Goal: Complete application form

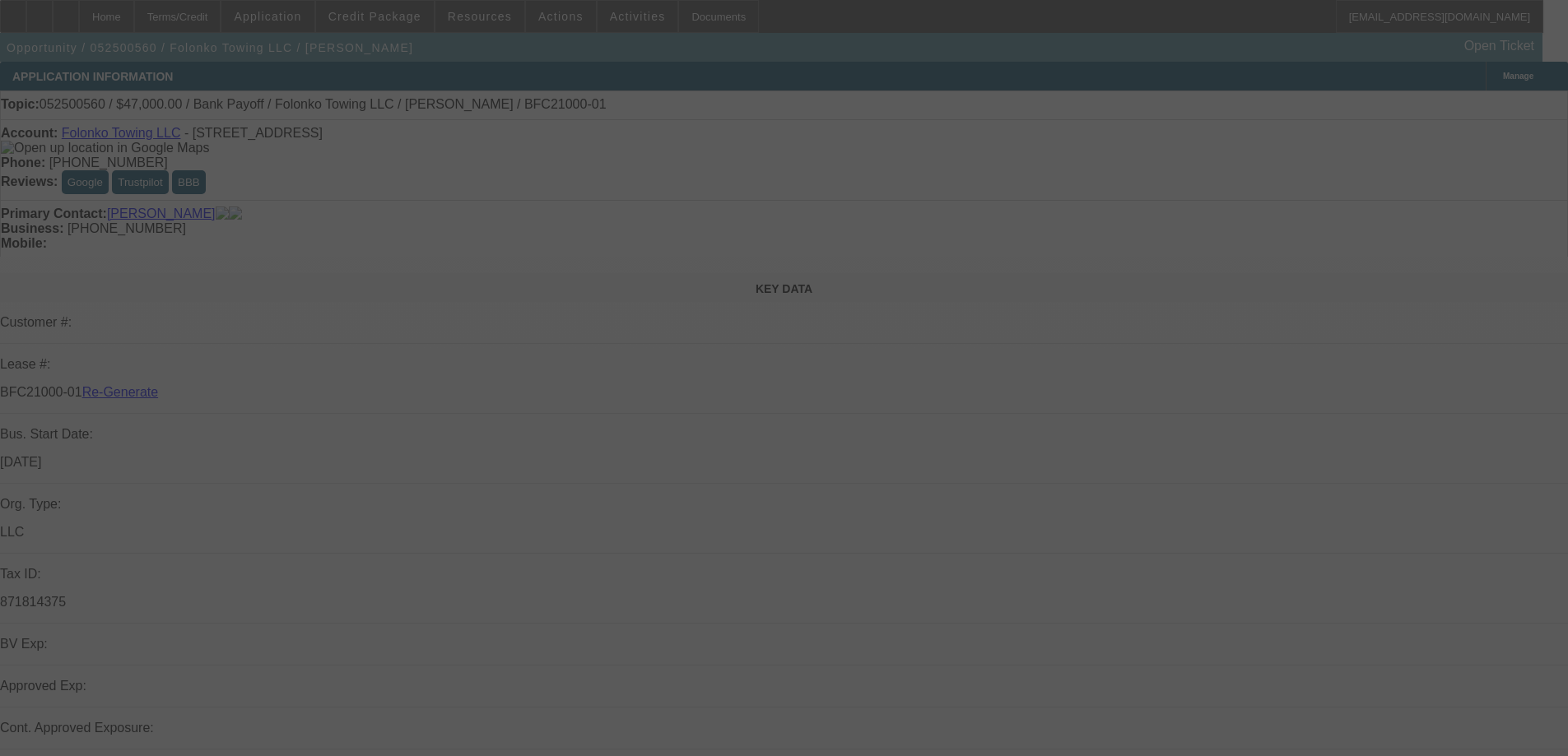
select select "3"
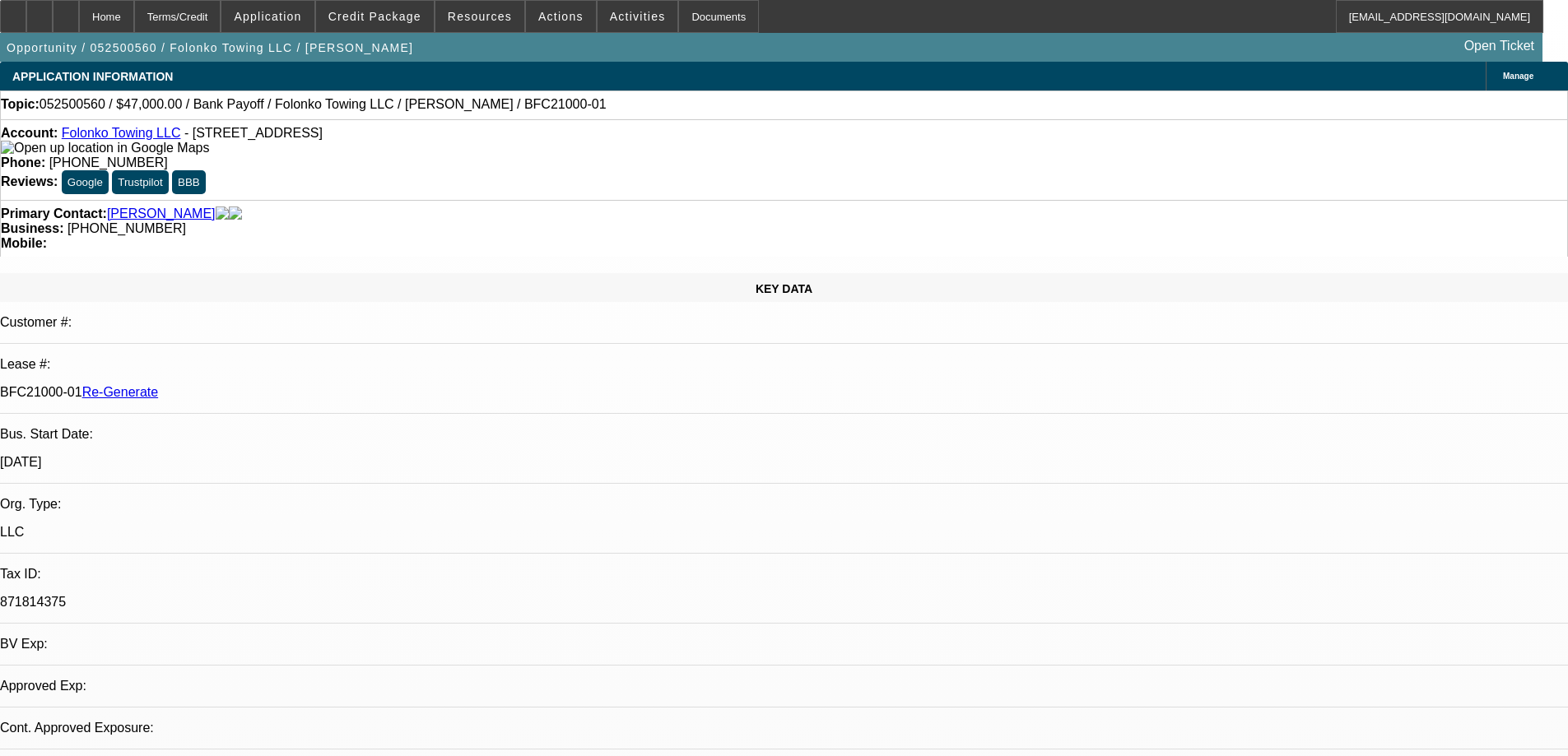
select select "0"
select select "2"
select select "0.1"
select select "4"
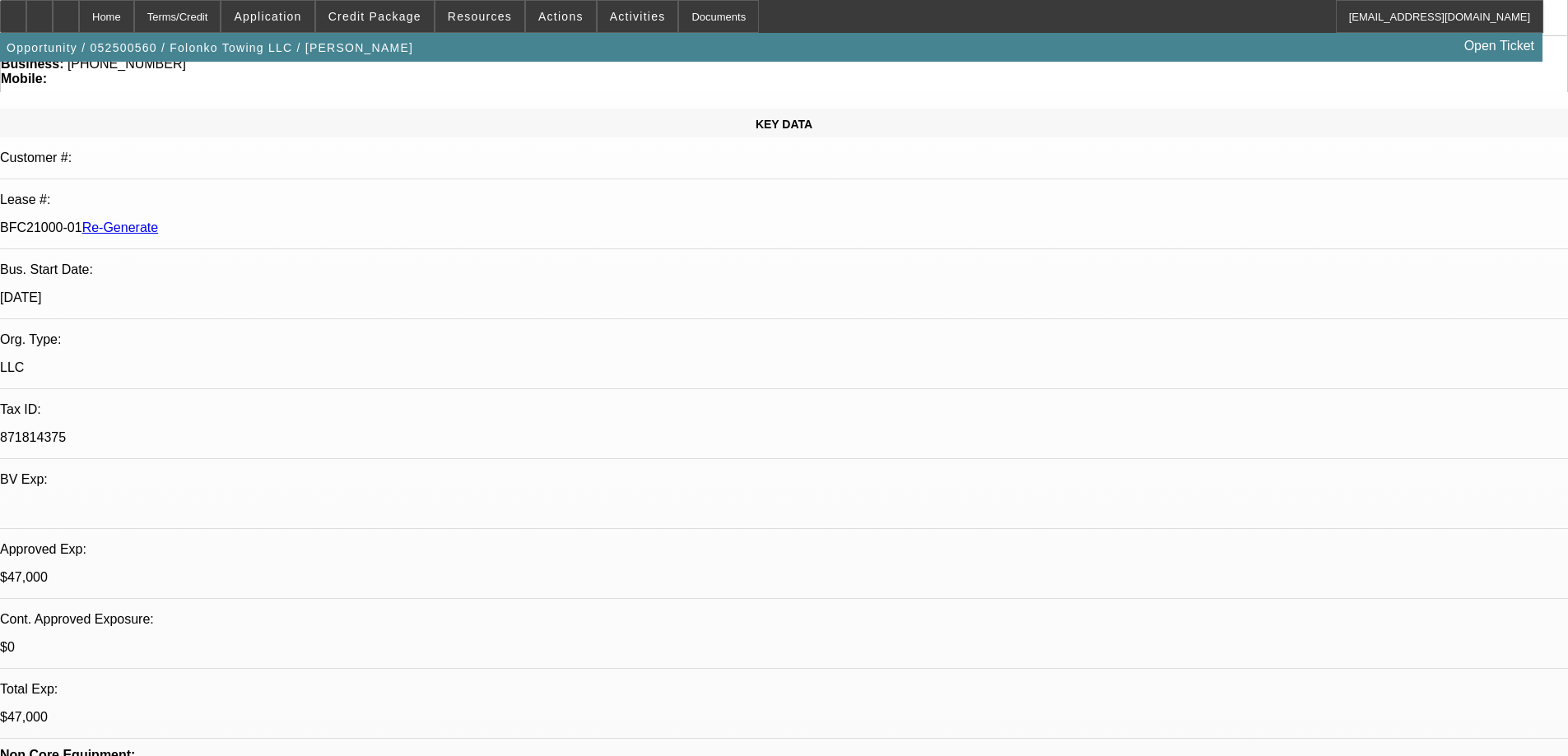
scroll to position [329, 0]
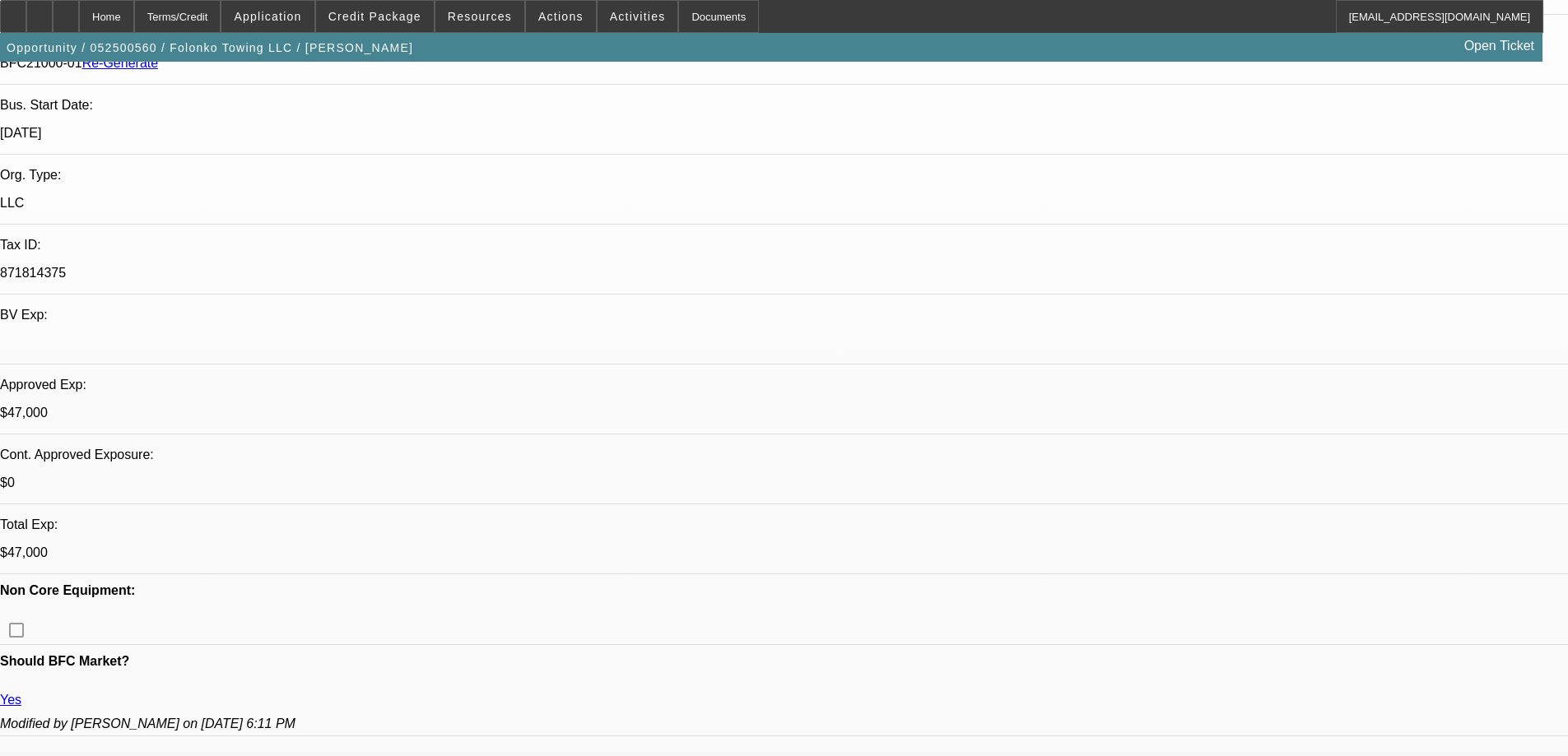
click at [678, 19] on div "Documents" at bounding box center [718, 16] width 80 height 33
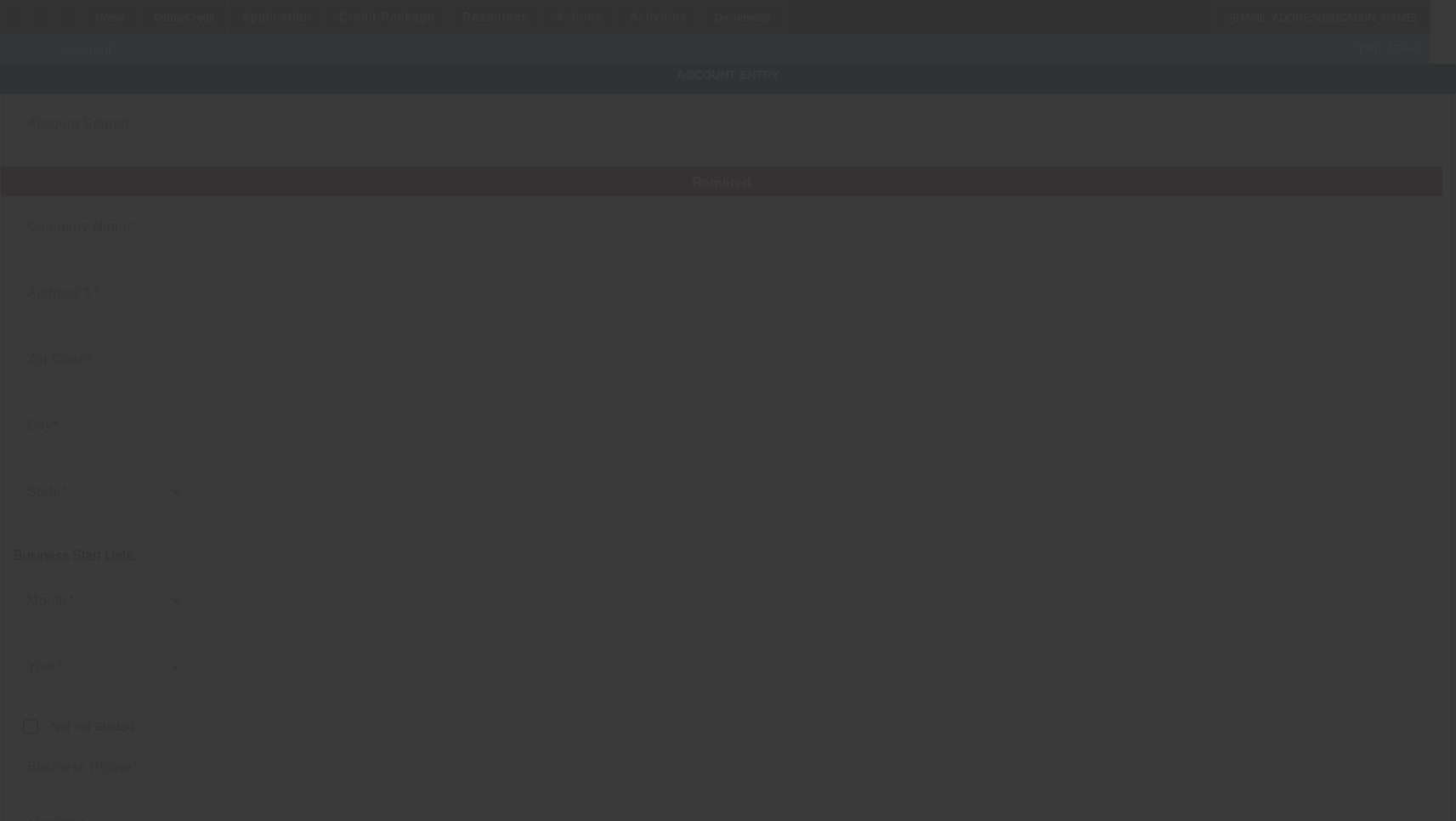
type input "Folonko Towing LLC"
type input "15702 26th Pl W"
type input "98087"
type input "Lynnwood"
type input "[PHONE_NUMBER]"
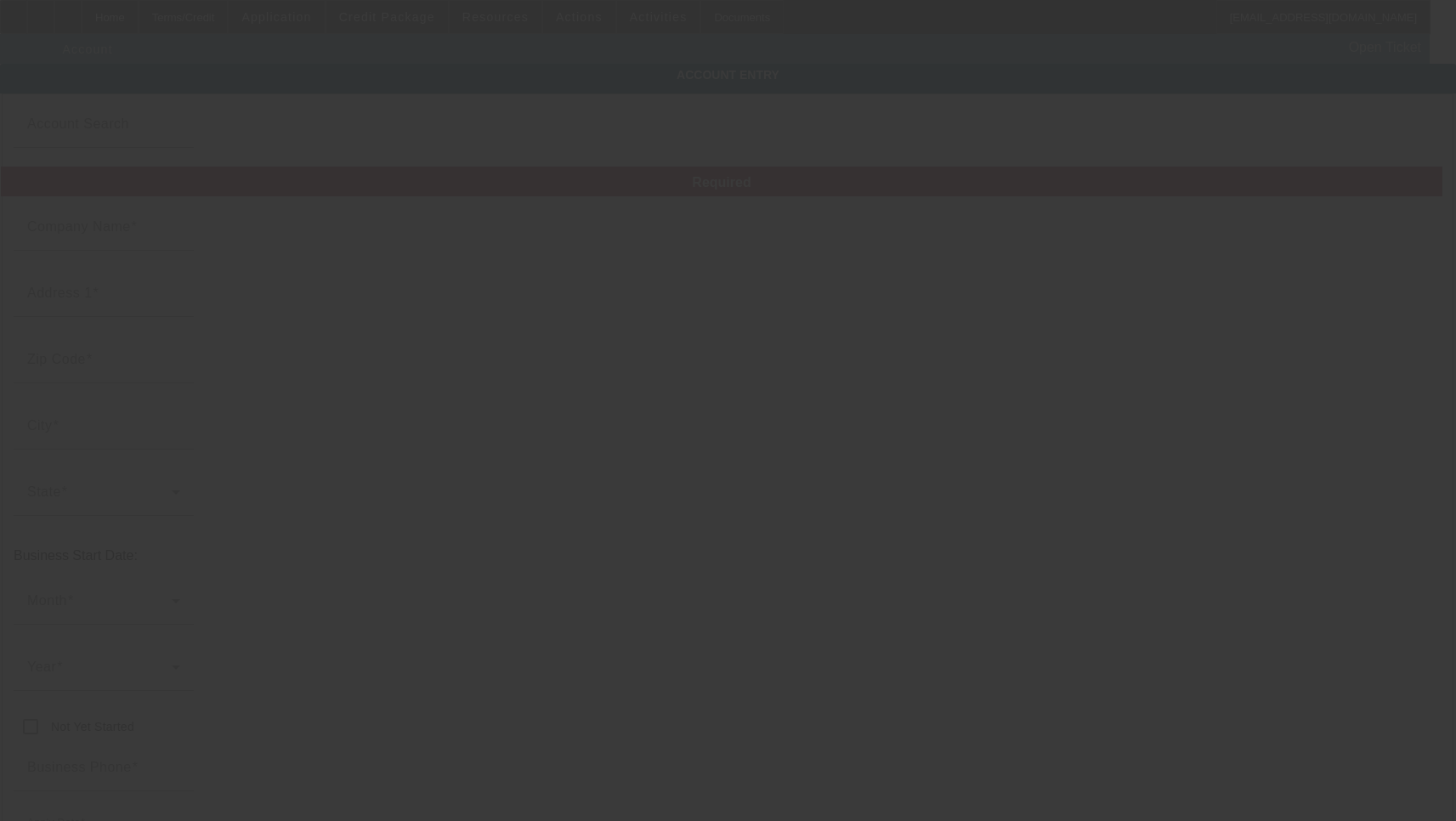
type input "palamins@gmail.com"
type input "871814375"
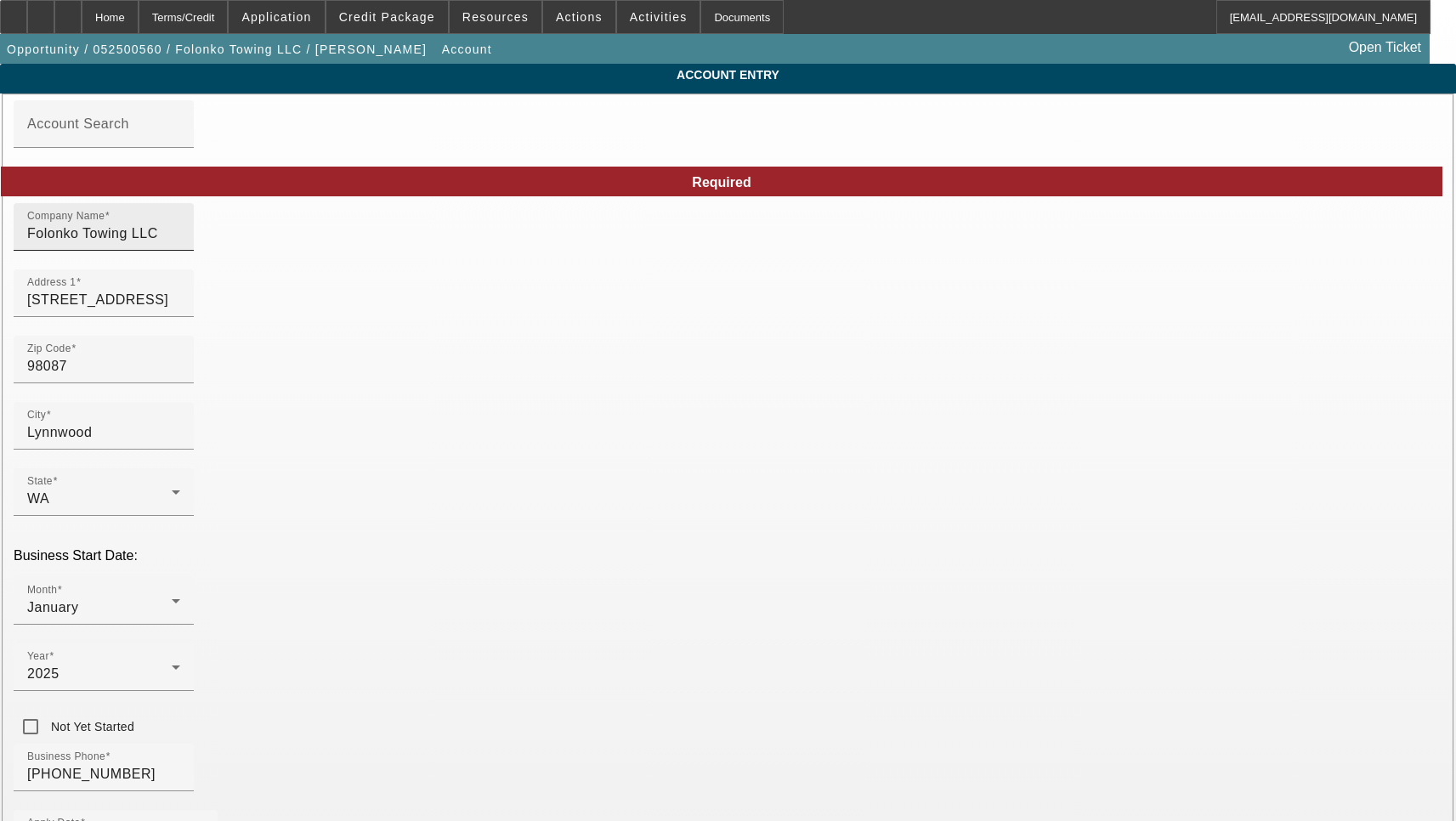
type input "5/23/2025"
click at [181, 309] on input "15702 26th Pl W" at bounding box center [104, 300] width 153 height 20
click at [181, 309] on input "[STREET_ADDRESS]" at bounding box center [104, 300] width 153 height 20
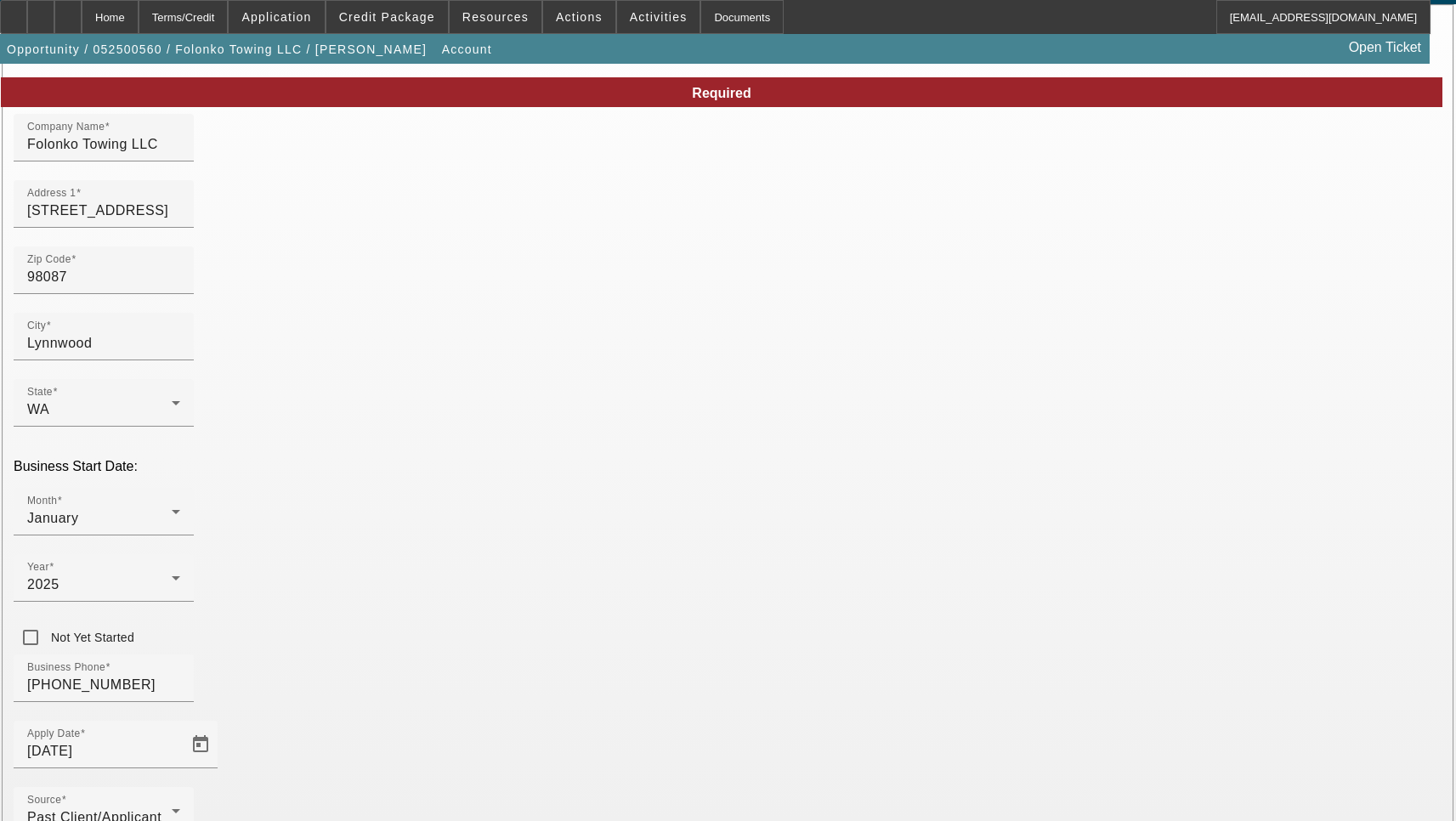
scroll to position [182, 0]
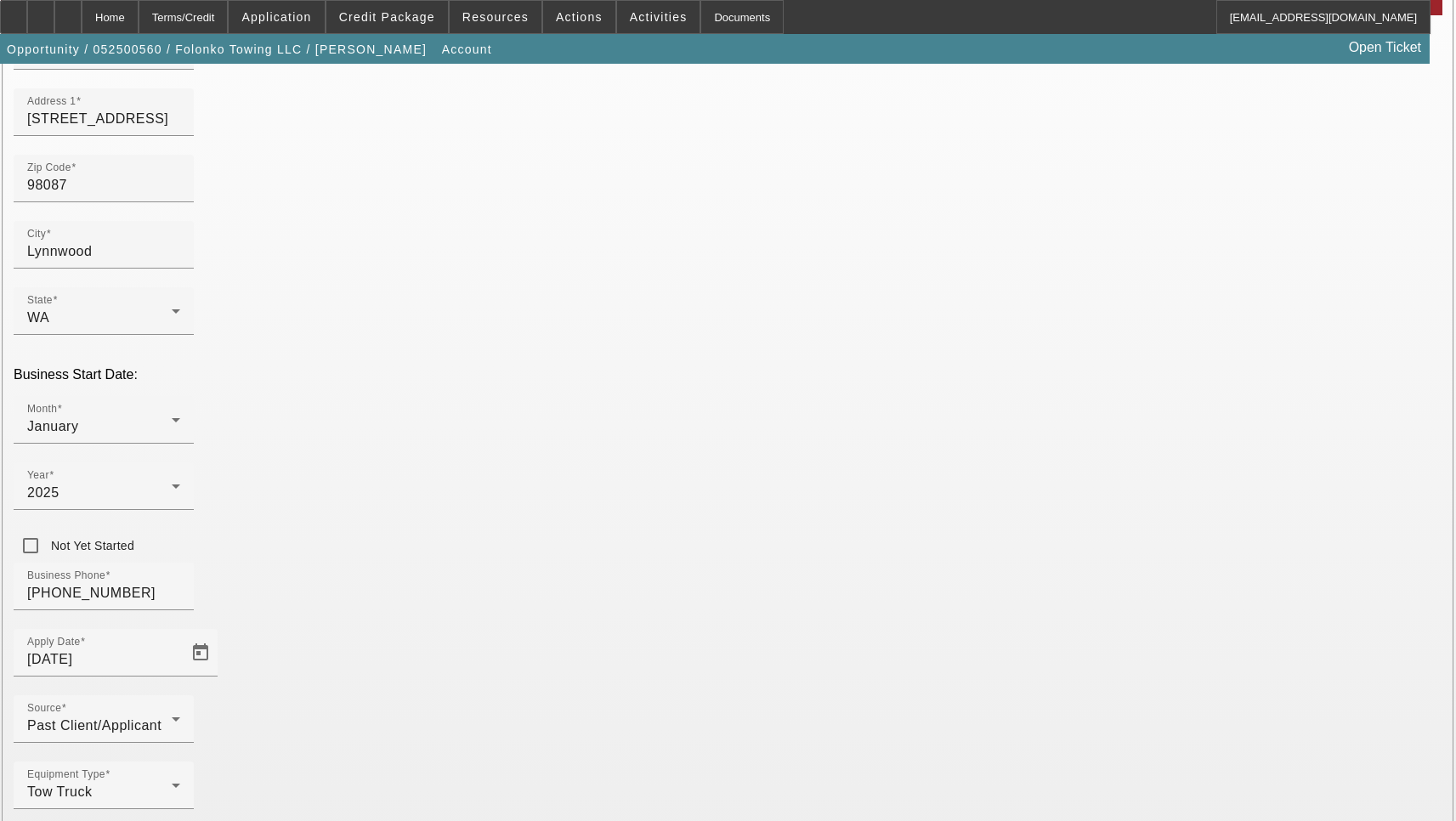
type input "Snohomish"
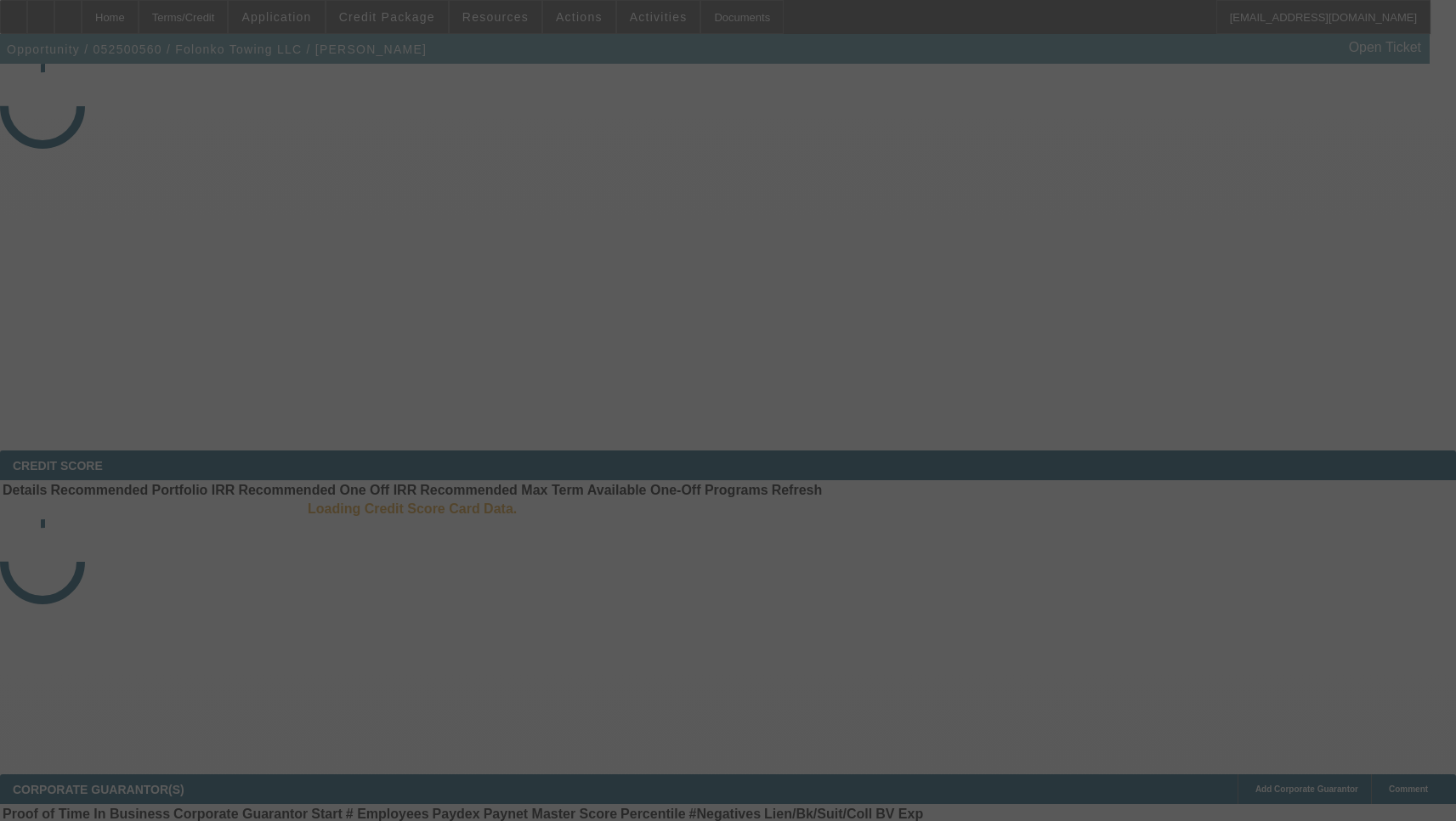
select select "3"
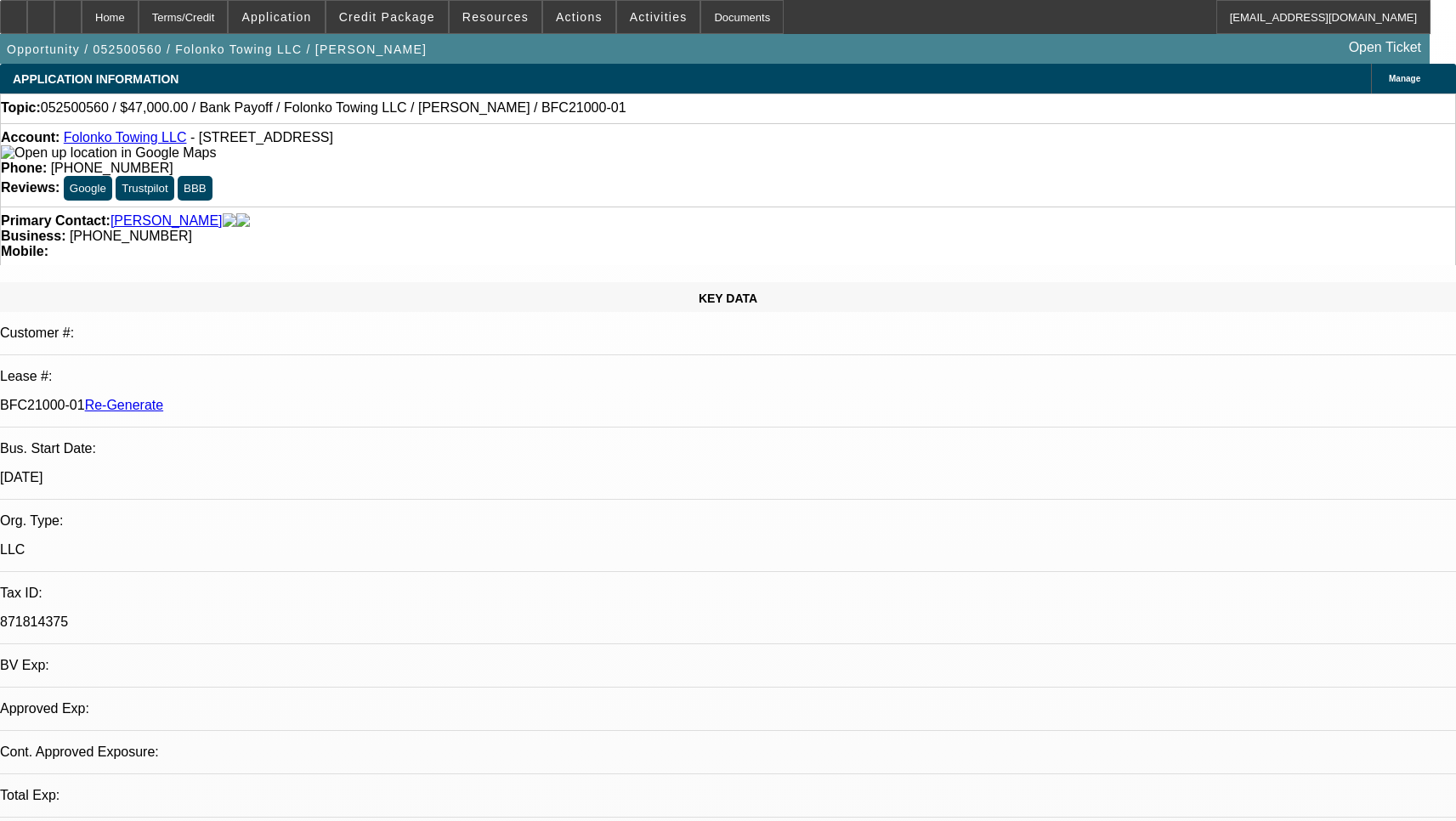
select select "0"
select select "2"
select select "0.1"
select select "4"
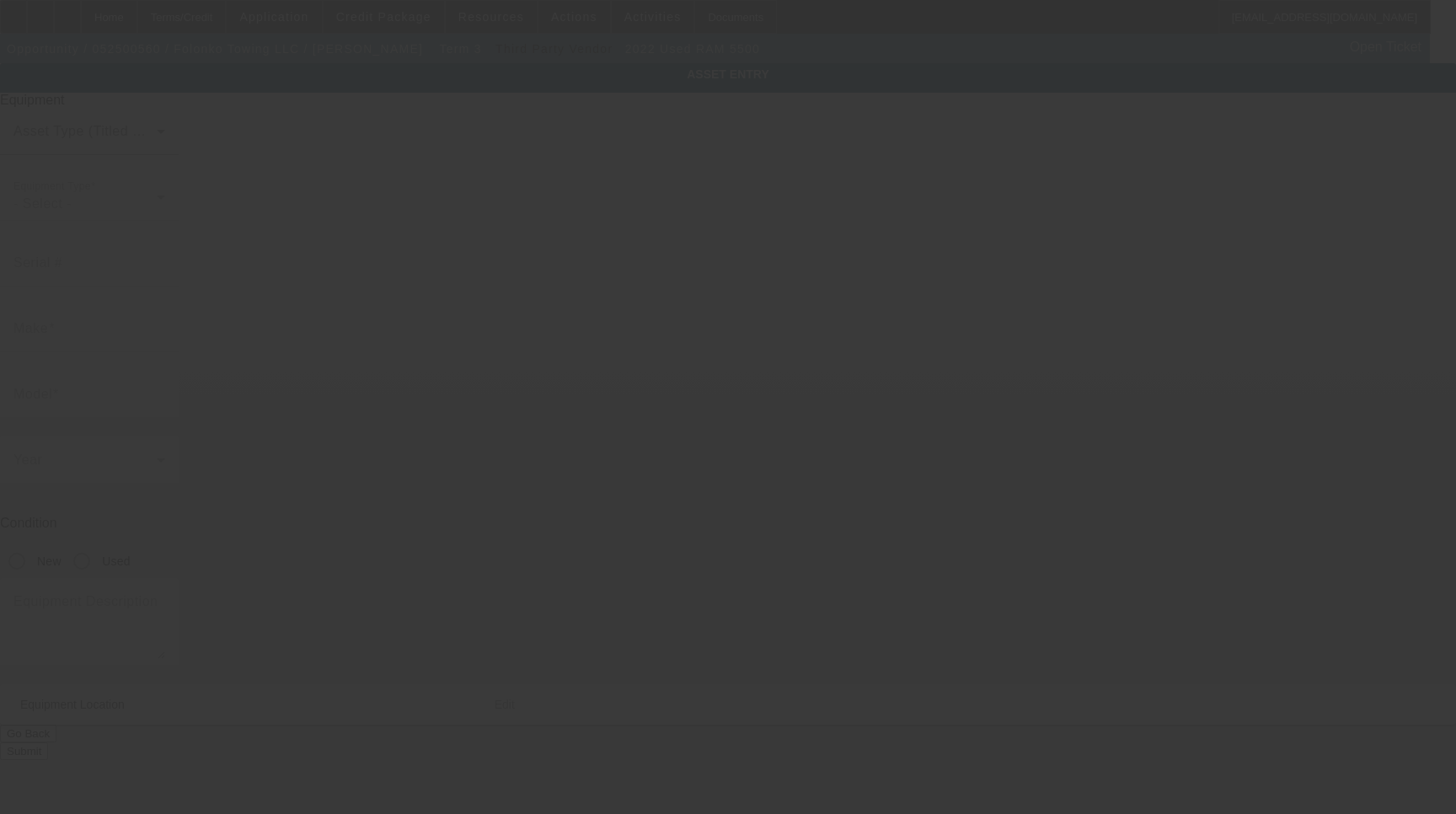
type input "3C7WRNDL6NG132638"
type input "Ram"
type input "5500"
radio input "true"
type textarea "2022 Ram 5500, 6.7L Cummins Turbo Diesel • 188K miles • Flatbed + Wheel Lift"
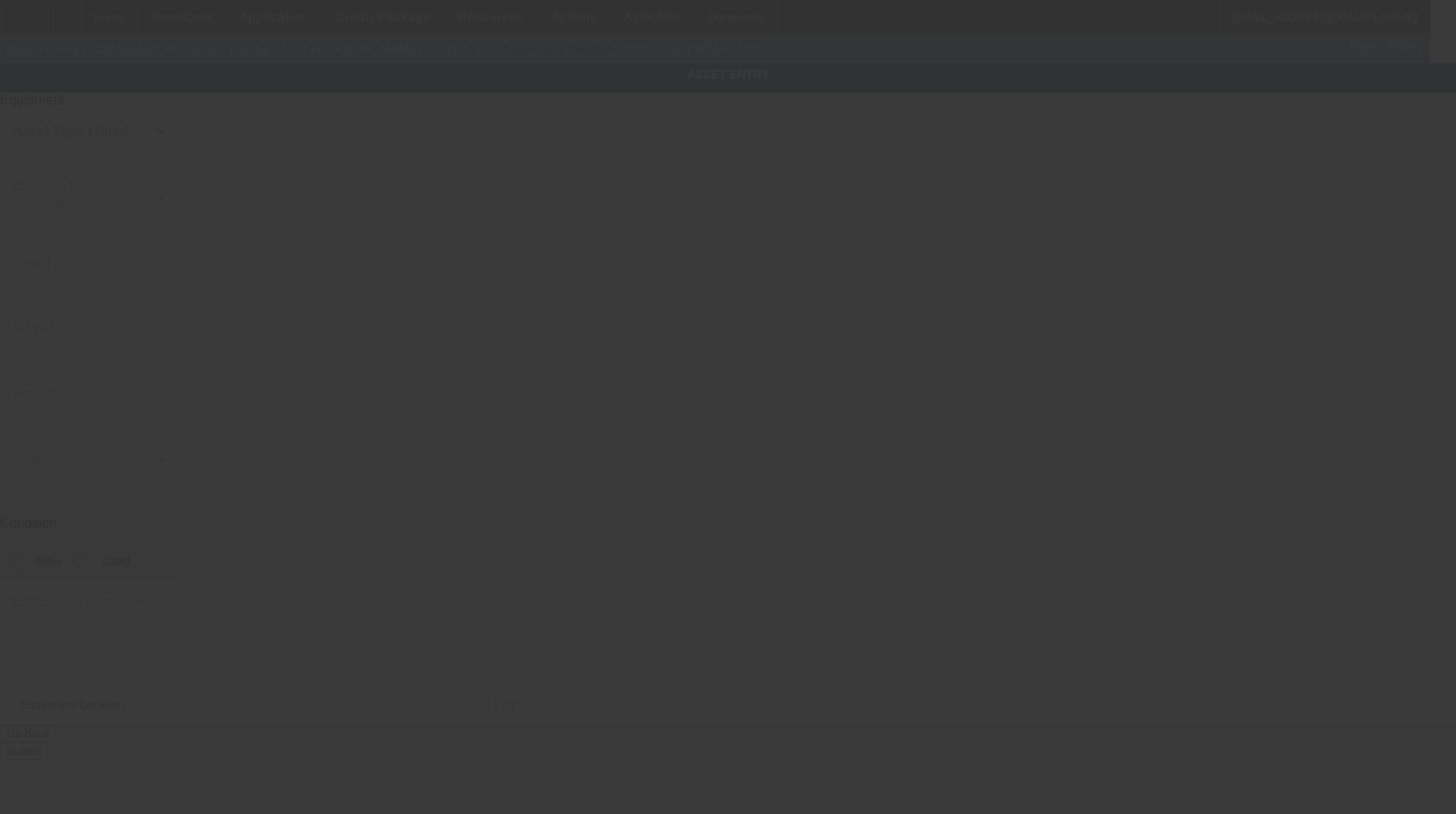
type input "15702 26th Pl W"
type input "Lynnwood"
type input "98087"
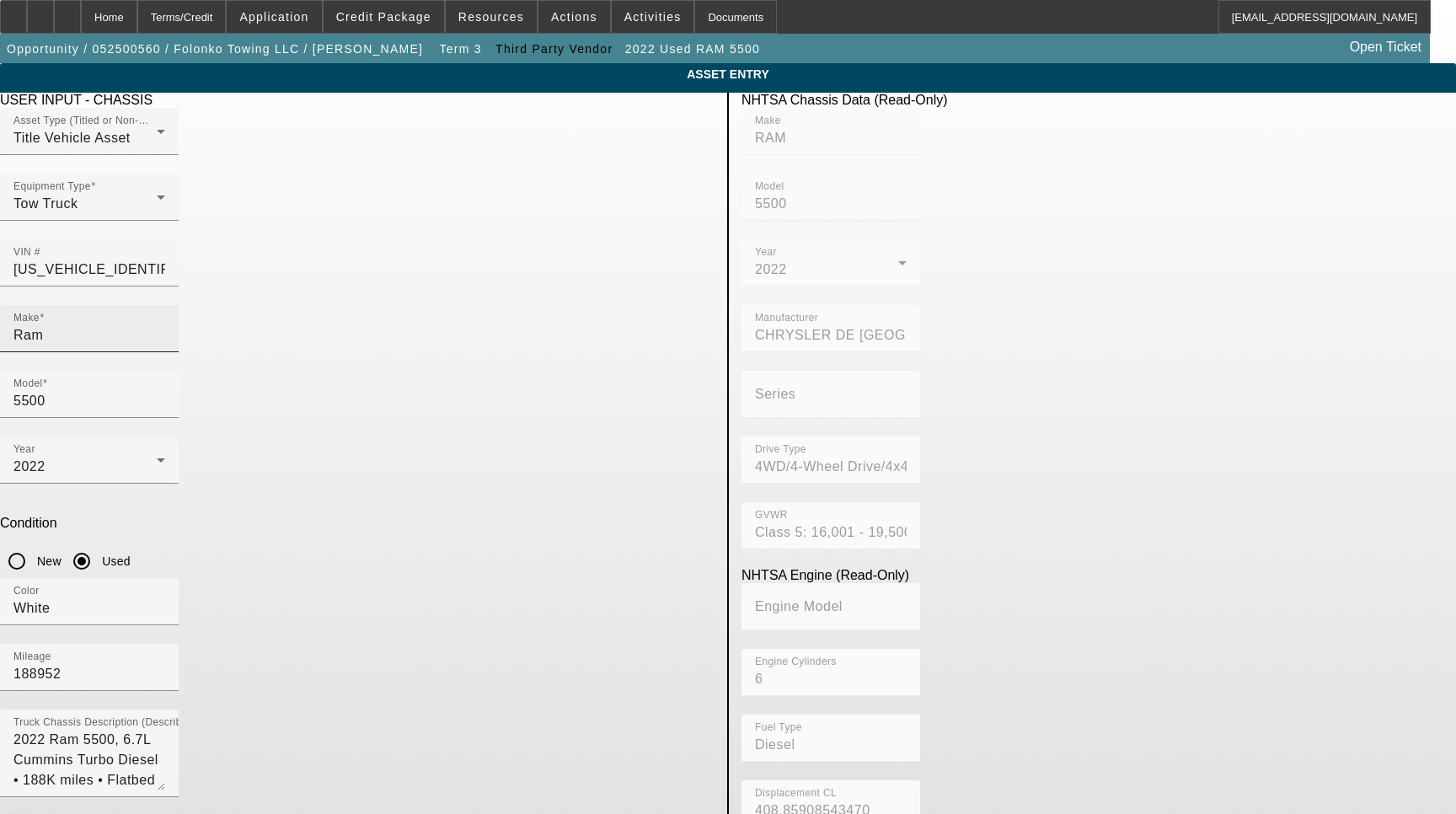
click at [165, 305] on div "Make Ram" at bounding box center [90, 329] width 152 height 48
click at [165, 325] on input "Ram" at bounding box center [90, 335] width 152 height 20
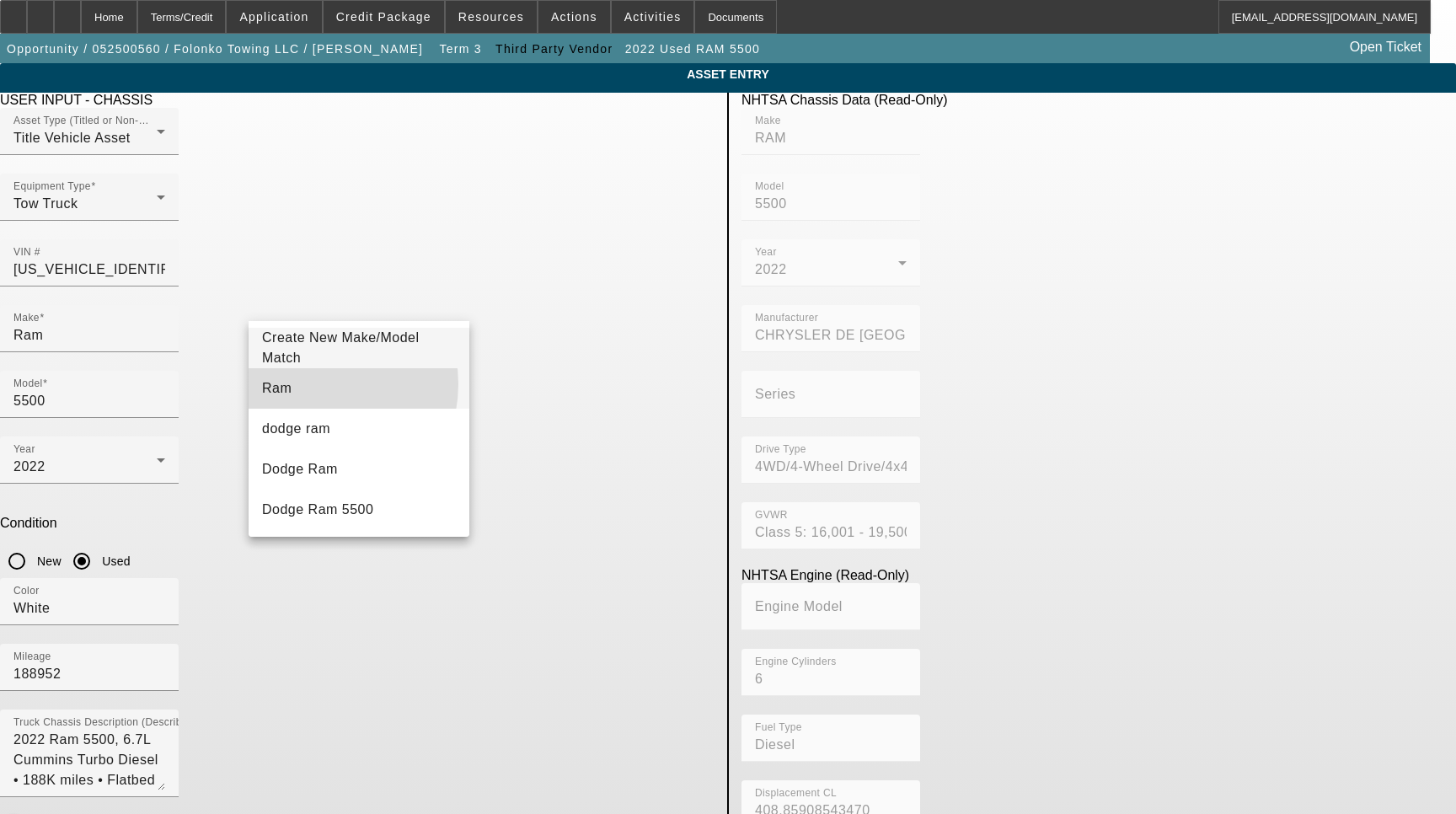
click at [311, 385] on mat-option "Ram" at bounding box center [359, 388] width 221 height 40
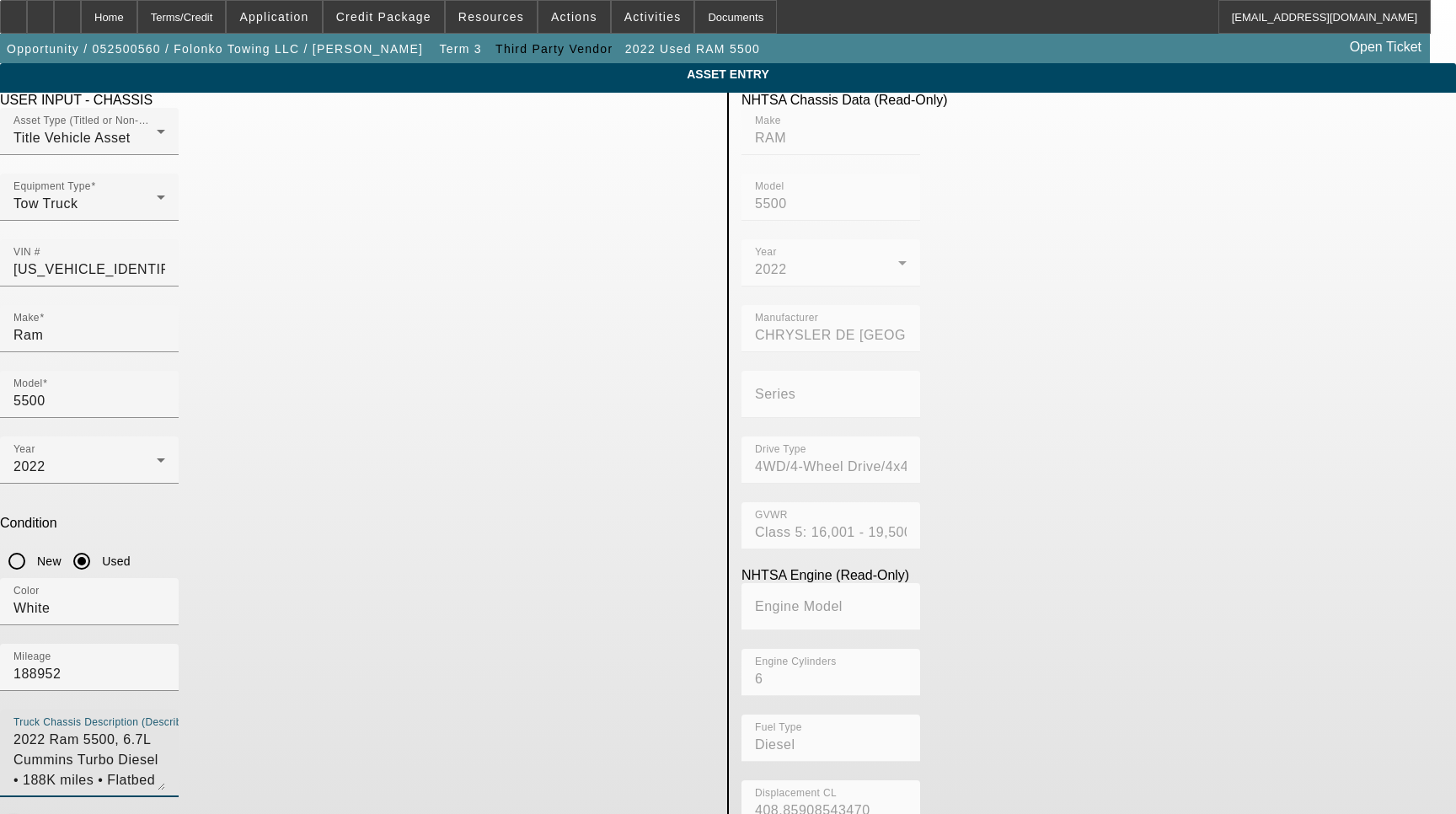
click at [165, 730] on textarea "2022 Ram 5500, 6.7L Cummins Turbo Diesel • 188K miles • Flatbed + Wheel Lift" at bounding box center [90, 760] width 152 height 60
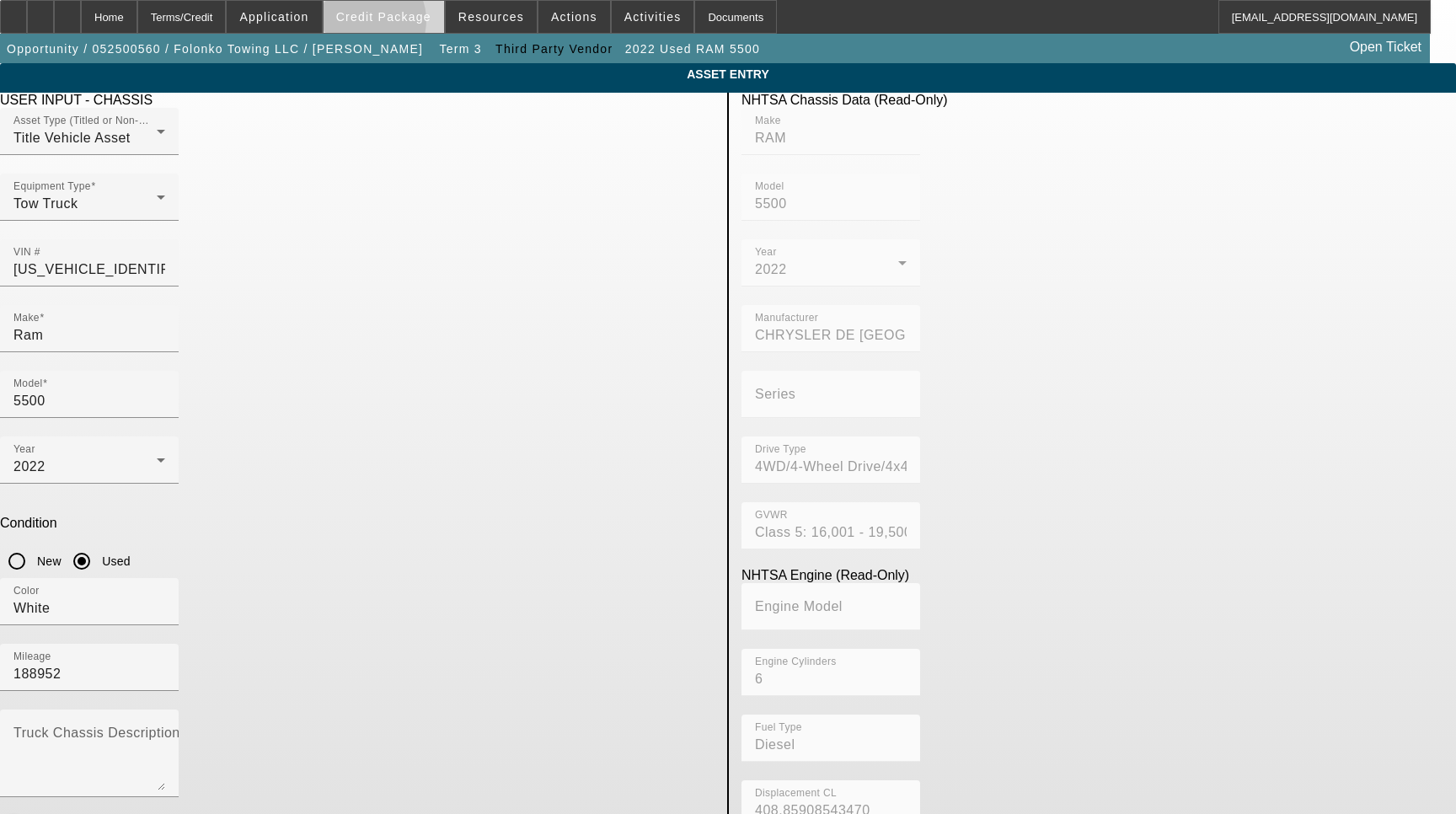
click at [393, 25] on span at bounding box center [384, 16] width 121 height 40
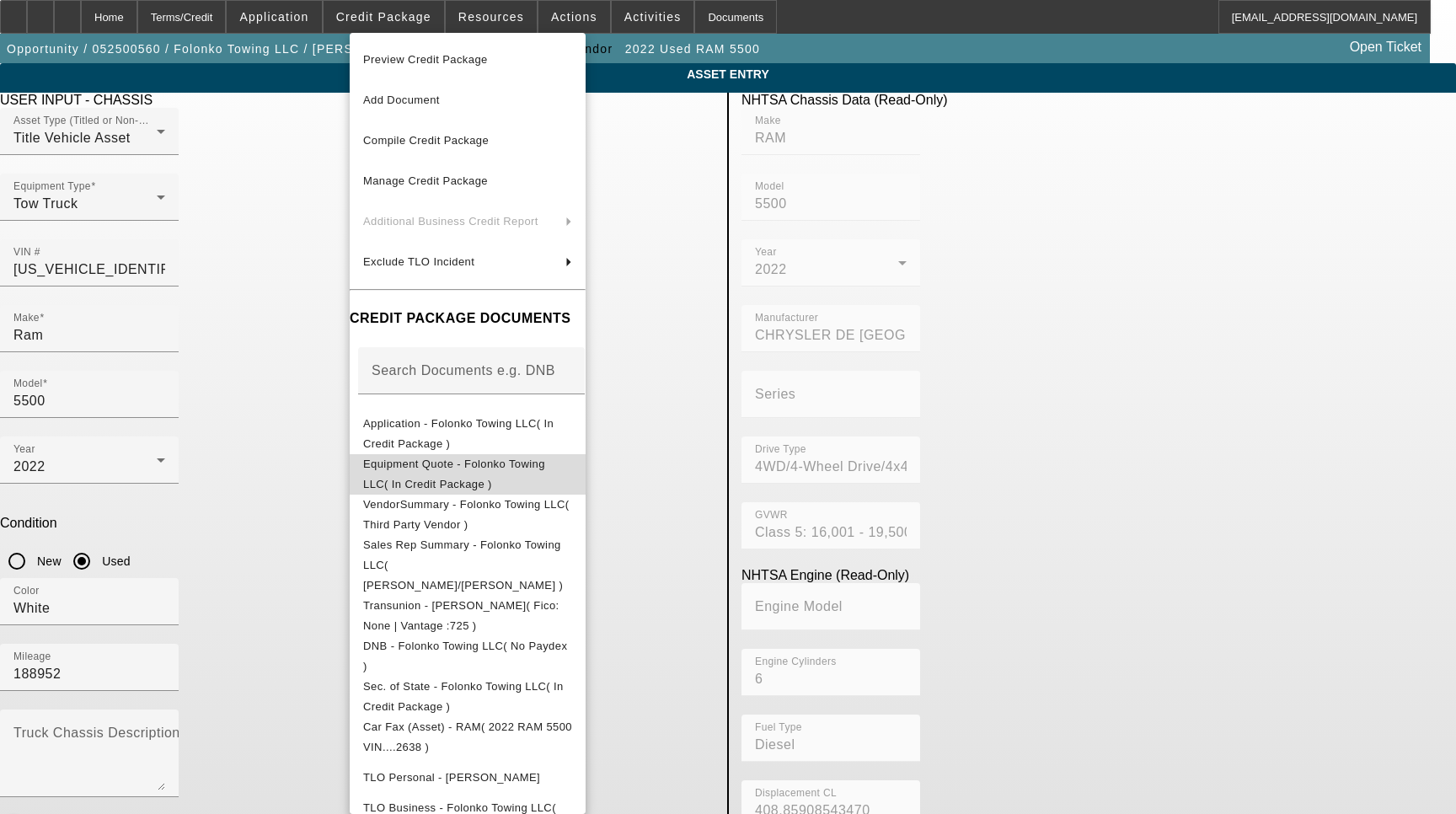
click at [444, 454] on button "Equipment Quote - Folonko Towing LLC( In Credit Package )" at bounding box center [468, 474] width 236 height 40
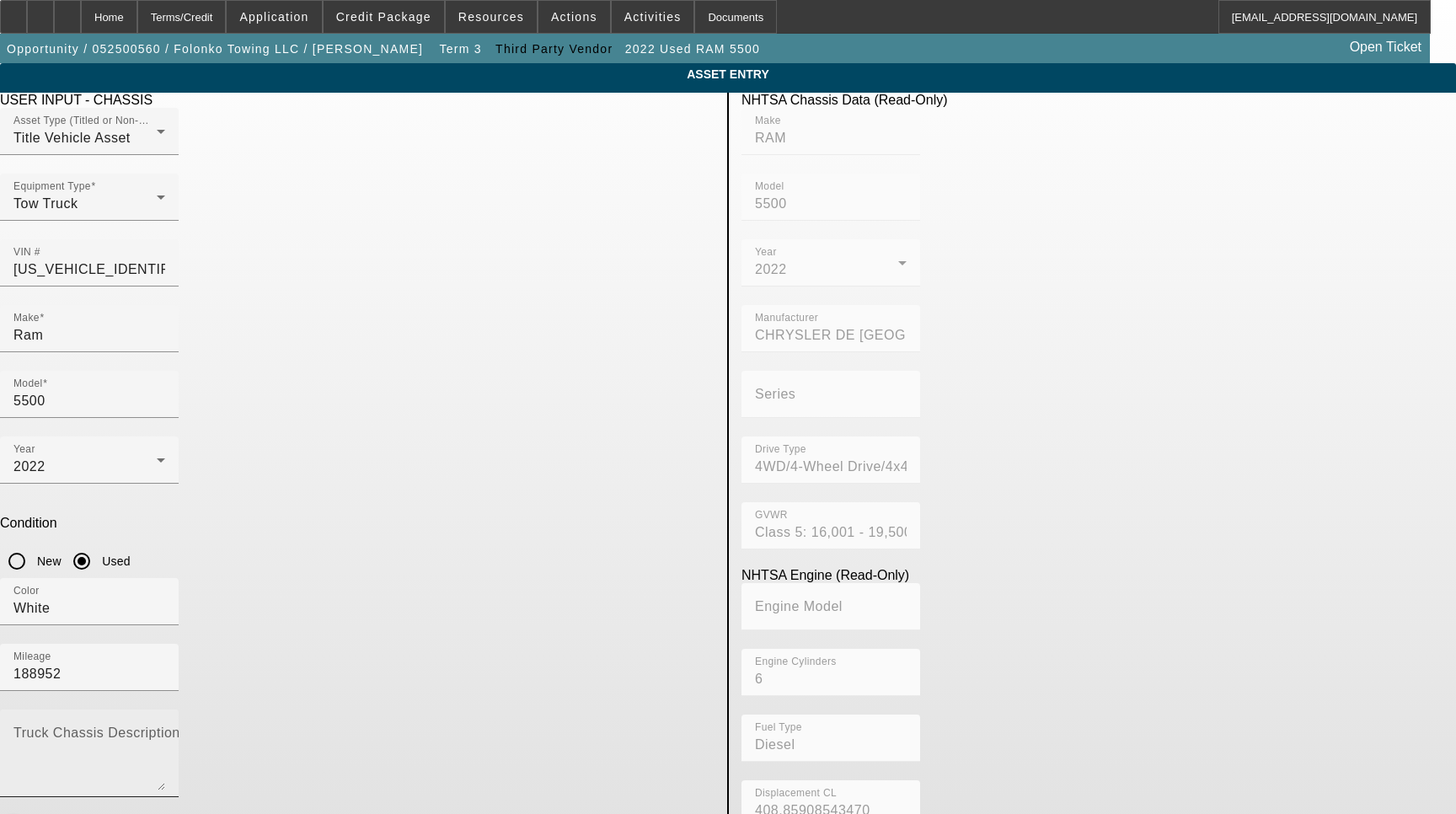
click at [165, 730] on textarea "Truck Chassis Description (Describe the truck chassis only)" at bounding box center [90, 760] width 152 height 60
type textarea "with:"
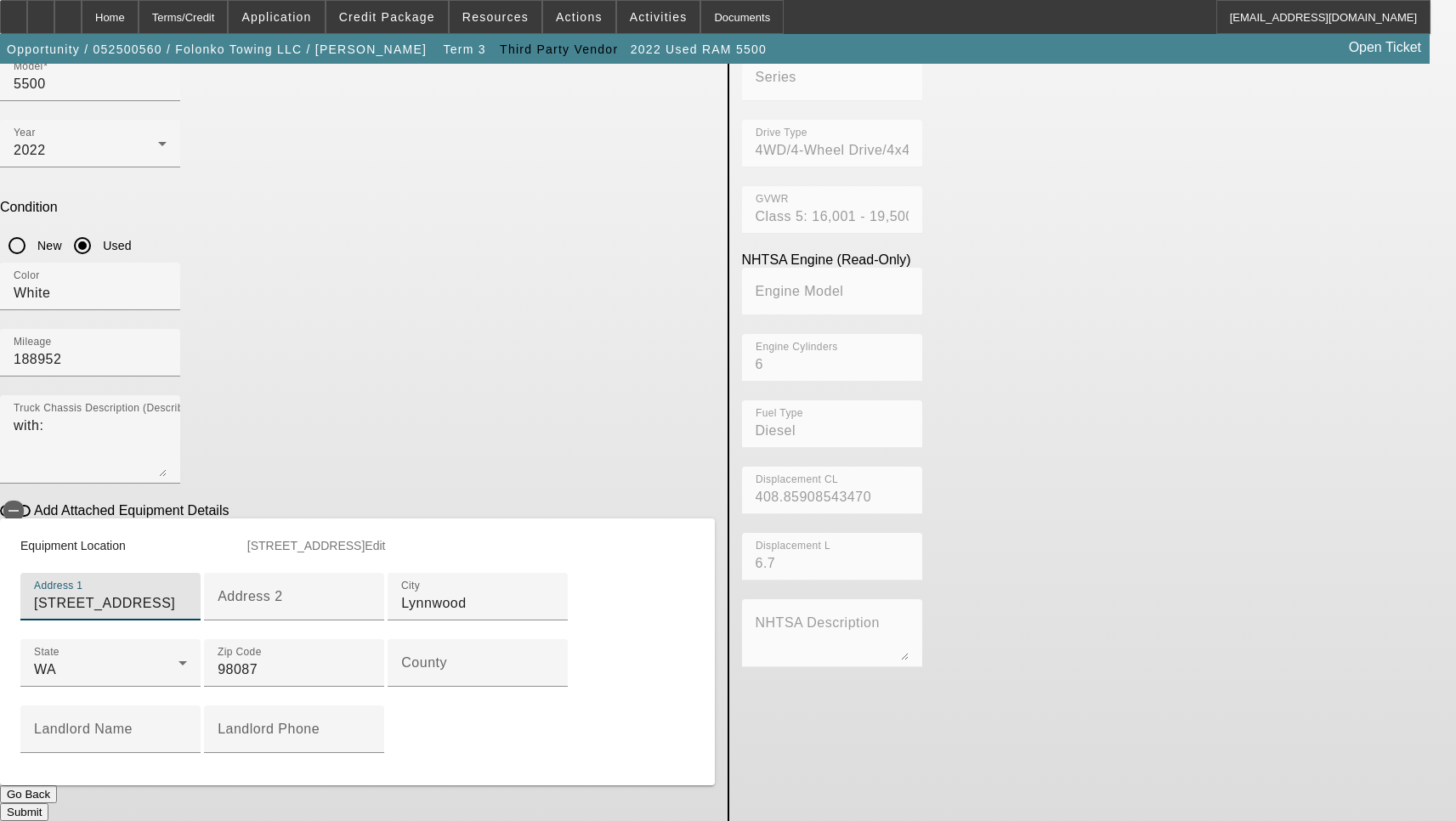
scroll to position [425, 0]
click at [402, 660] on input "County" at bounding box center [478, 670] width 153 height 20
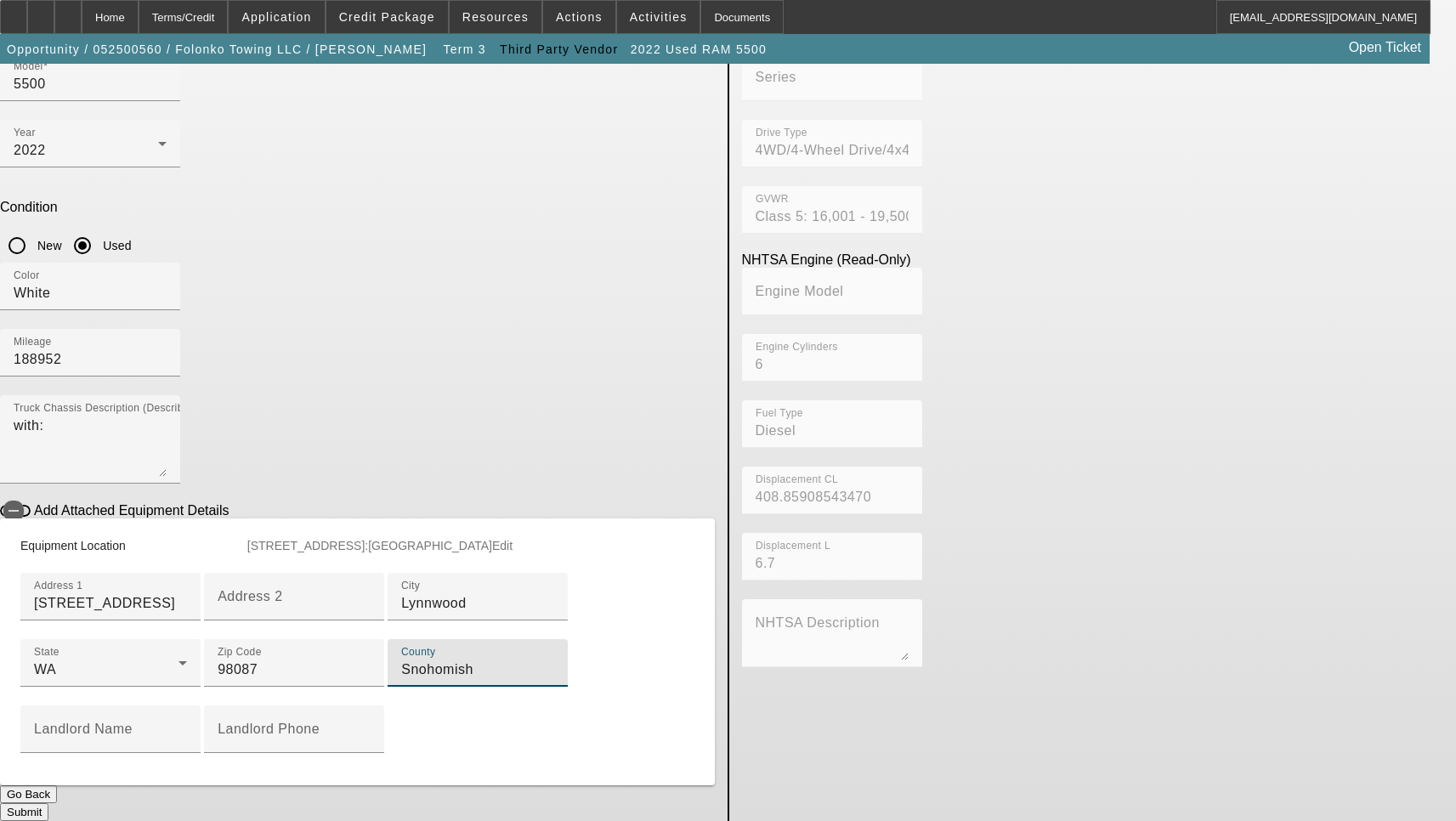
scroll to position [500, 0]
type input "Snohomish"
click at [49, 803] on button "Submit" at bounding box center [24, 812] width 49 height 18
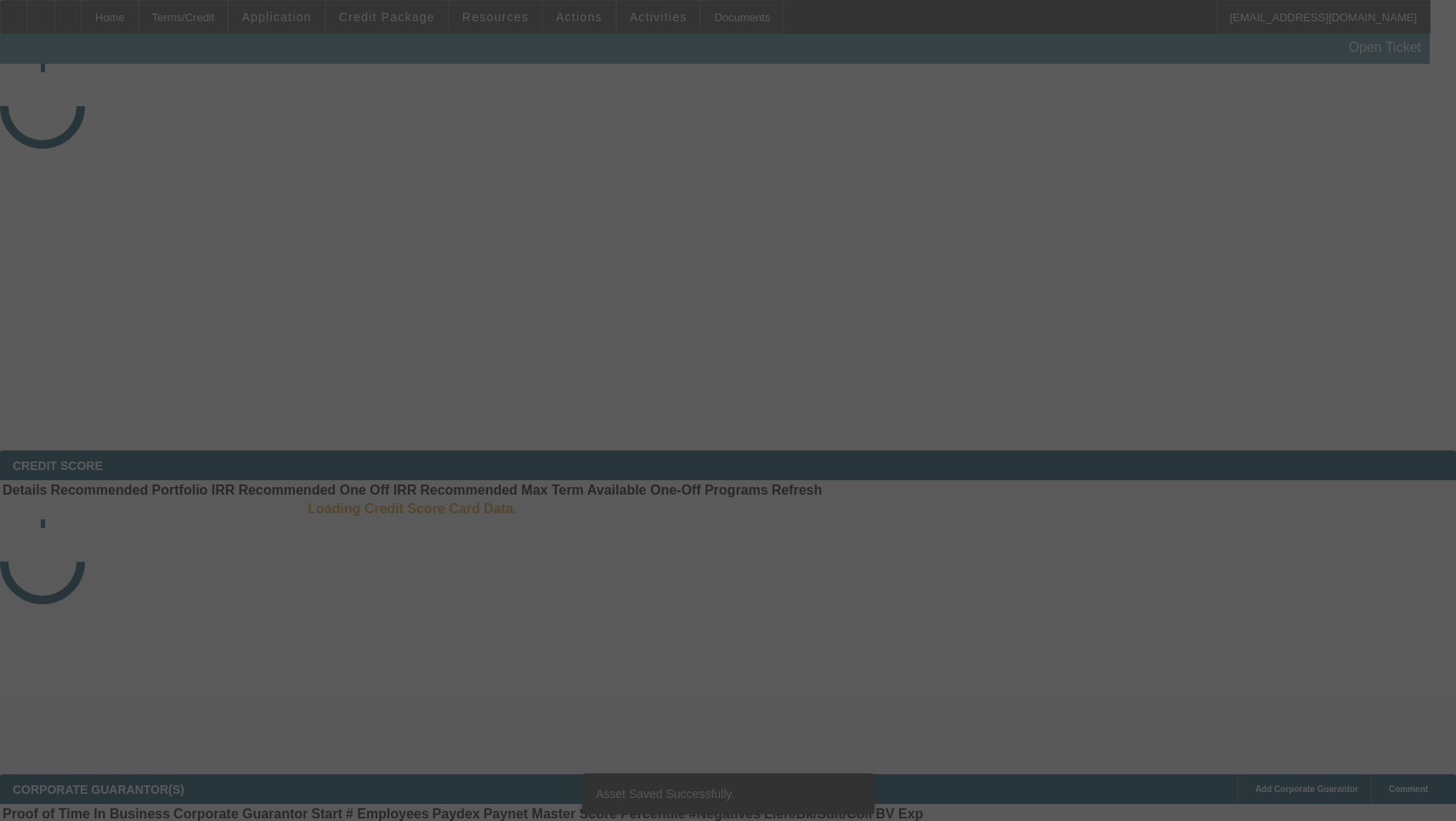
select select "3"
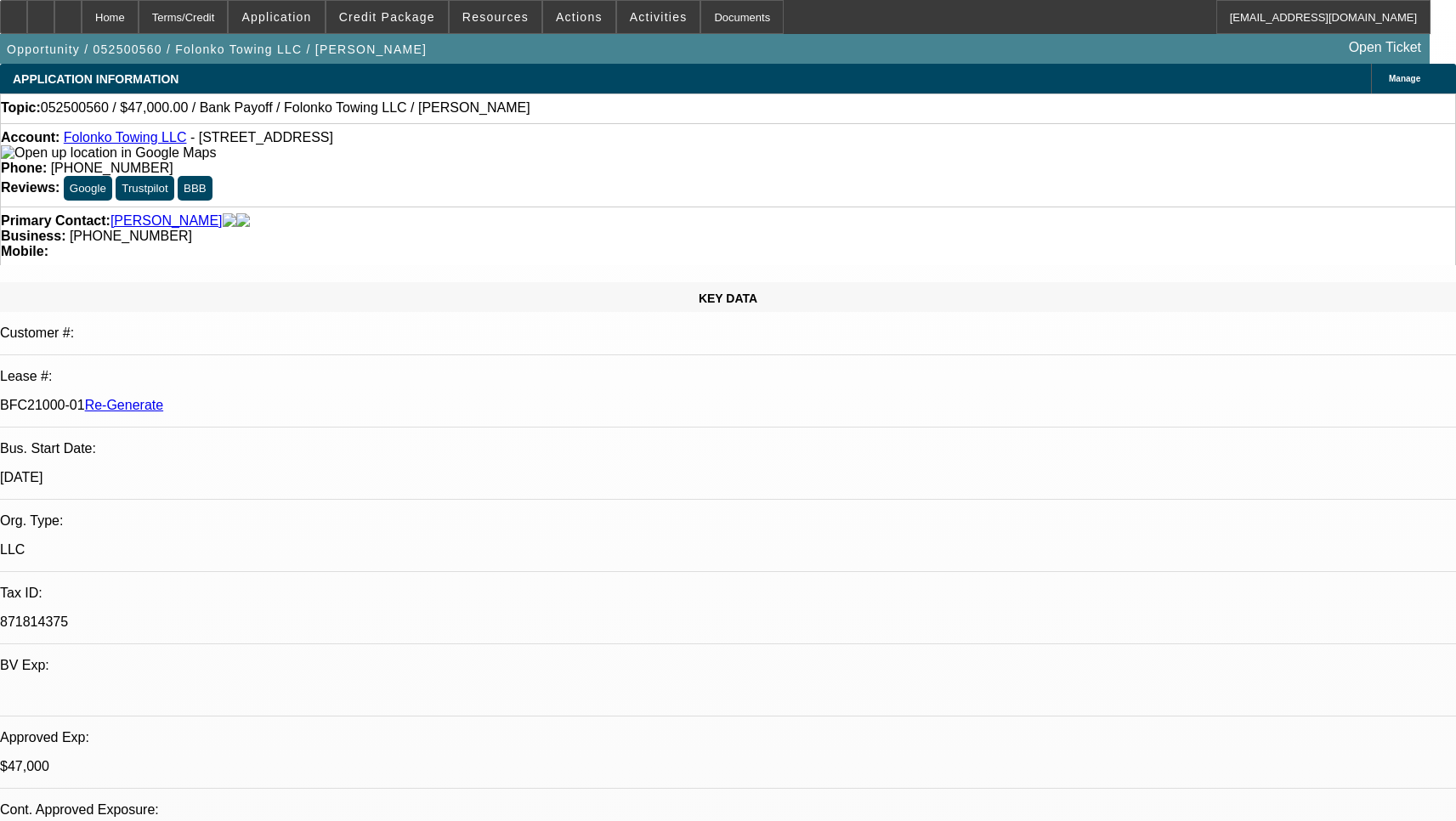
select select "0"
select select "2"
select select "0.1"
select select "4"
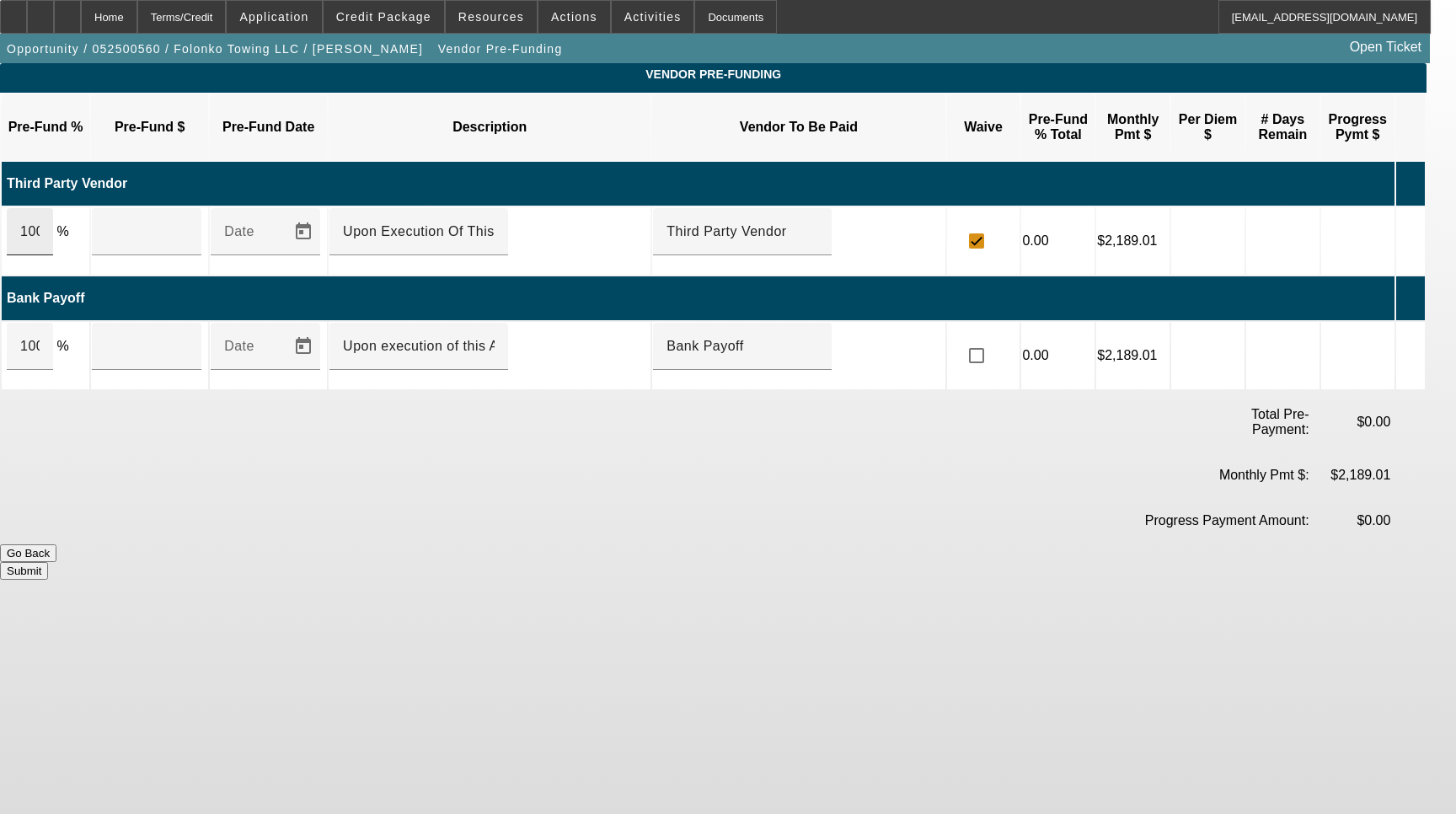
click at [78, 210] on td "100 %" at bounding box center [46, 241] width 88 height 68
type input "0"
click at [53, 209] on div "0" at bounding box center [29, 232] width 47 height 48
type input "$0.00"
click at [53, 209] on div "0" at bounding box center [29, 232] width 47 height 48
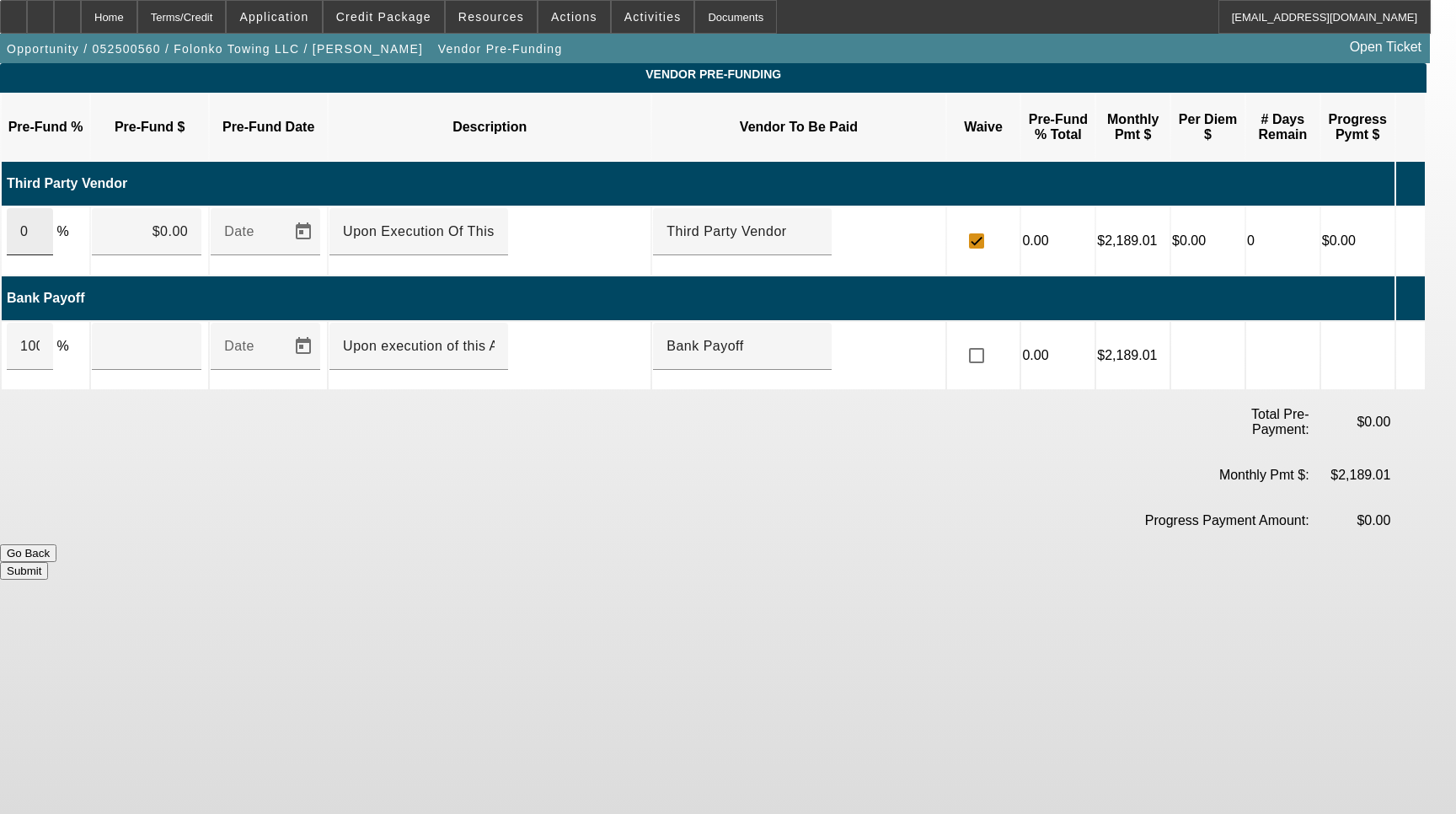
click at [53, 209] on div "0" at bounding box center [29, 232] width 47 height 48
type input "0100"
type input "12115.31"
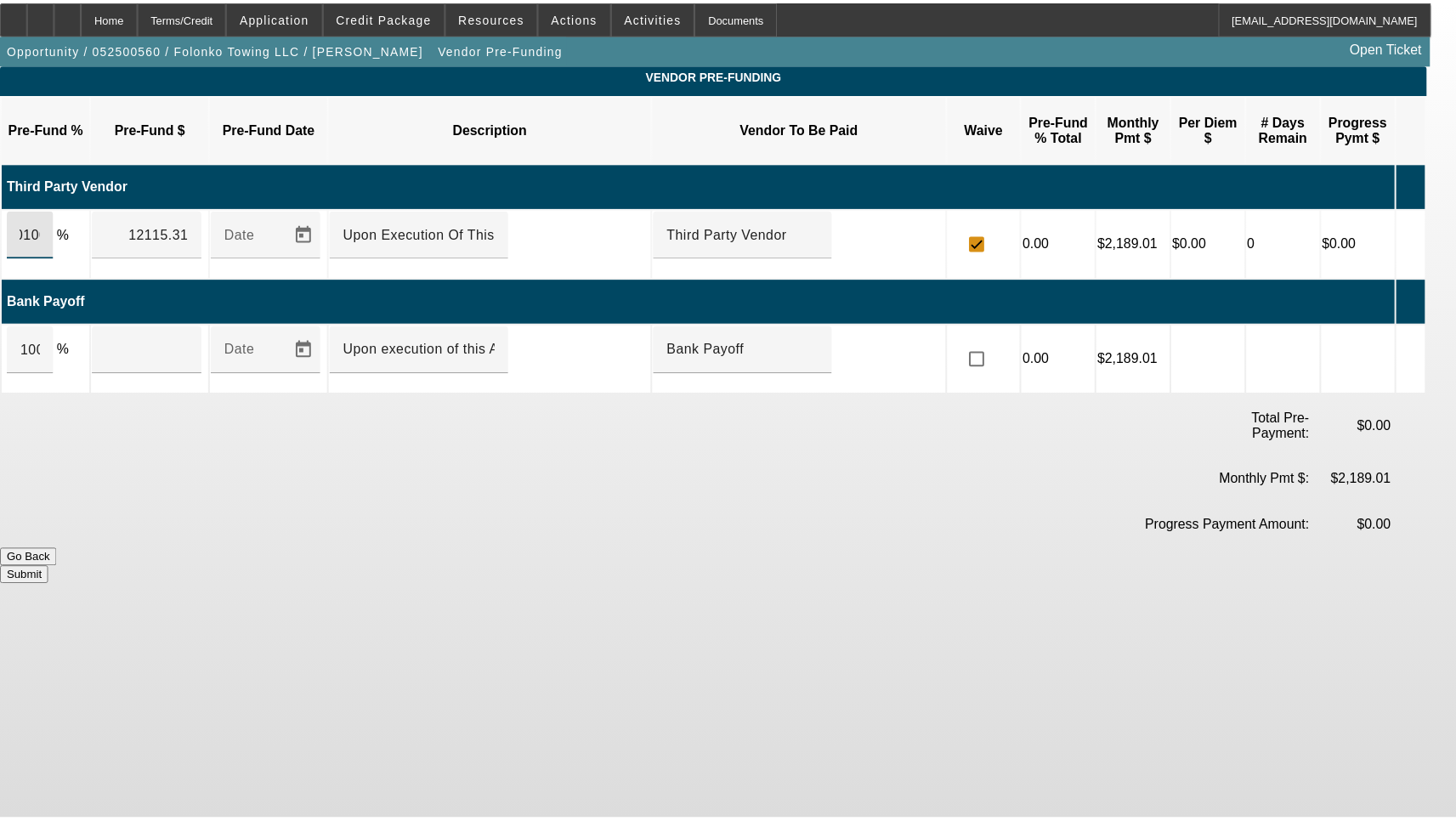
scroll to position [0, 0]
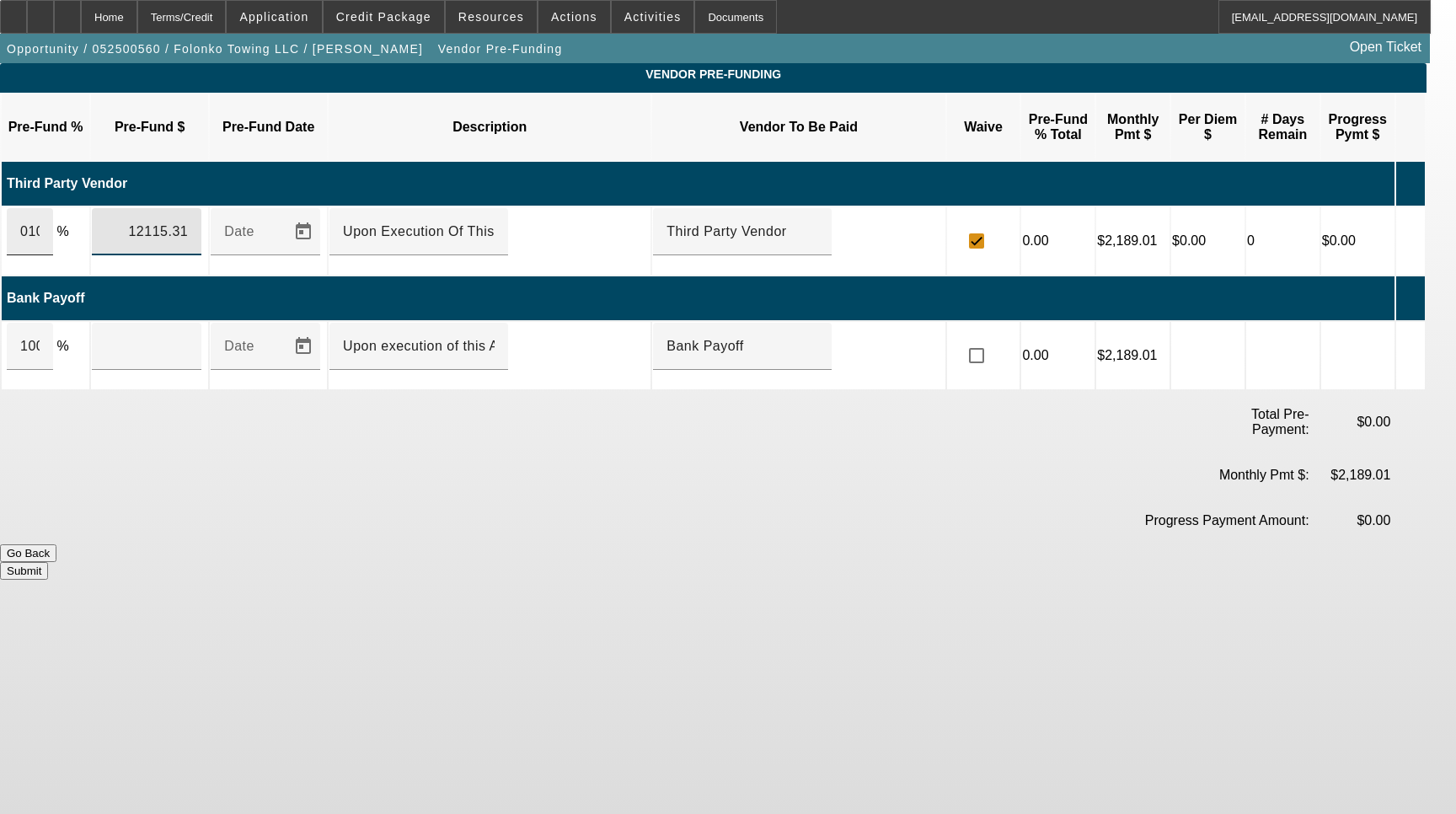
type input "100"
click at [41, 209] on div "100" at bounding box center [29, 232] width 47 height 48
type input "$12,115.31"
click at [53, 323] on div "100" at bounding box center [29, 346] width 47 height 48
type input "$42,384.69"
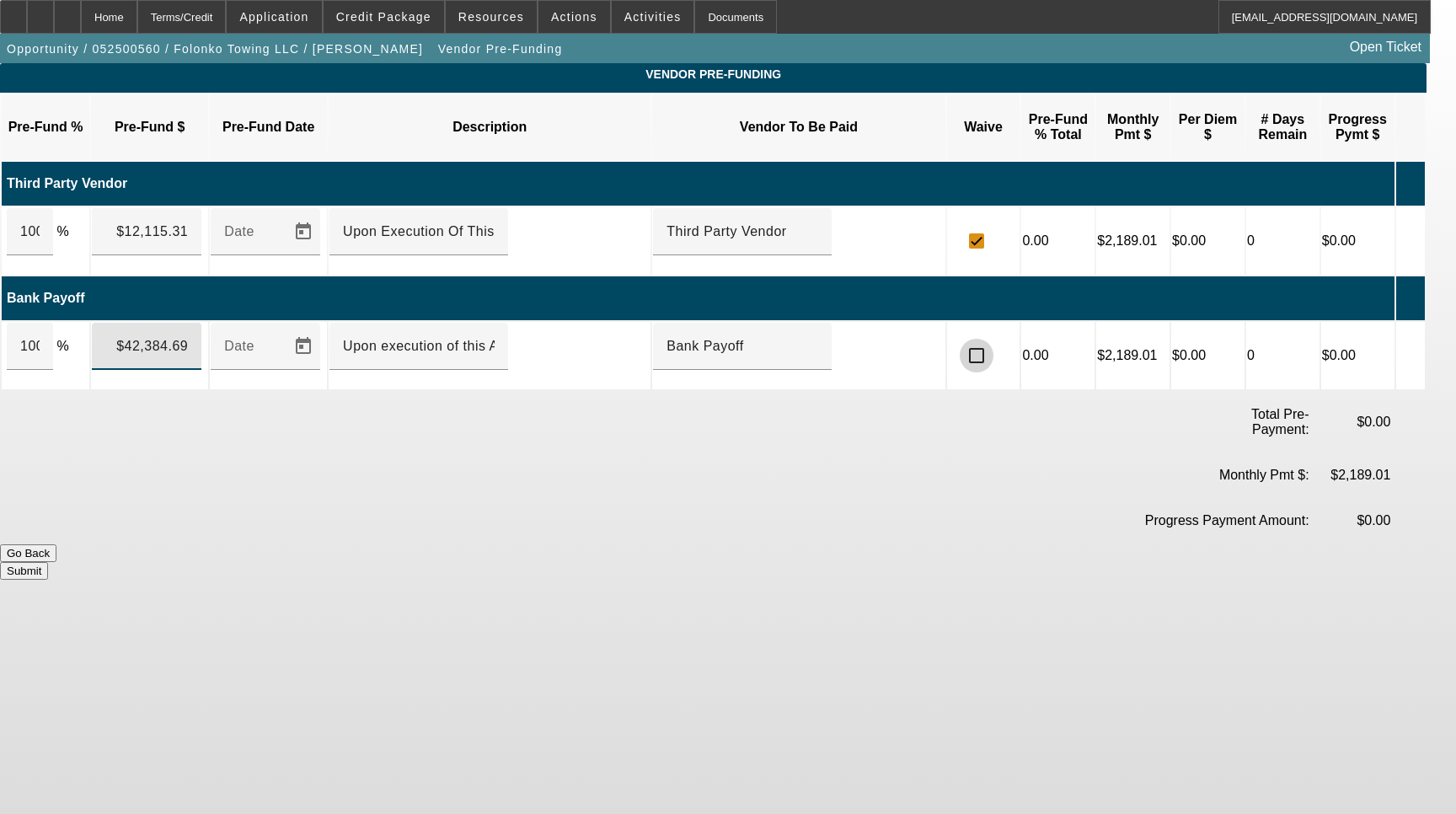
click at [994, 339] on input "checkbox" at bounding box center [976, 355] width 34 height 34
checkbox input "true"
click at [48, 562] on button "Submit" at bounding box center [24, 570] width 48 height 17
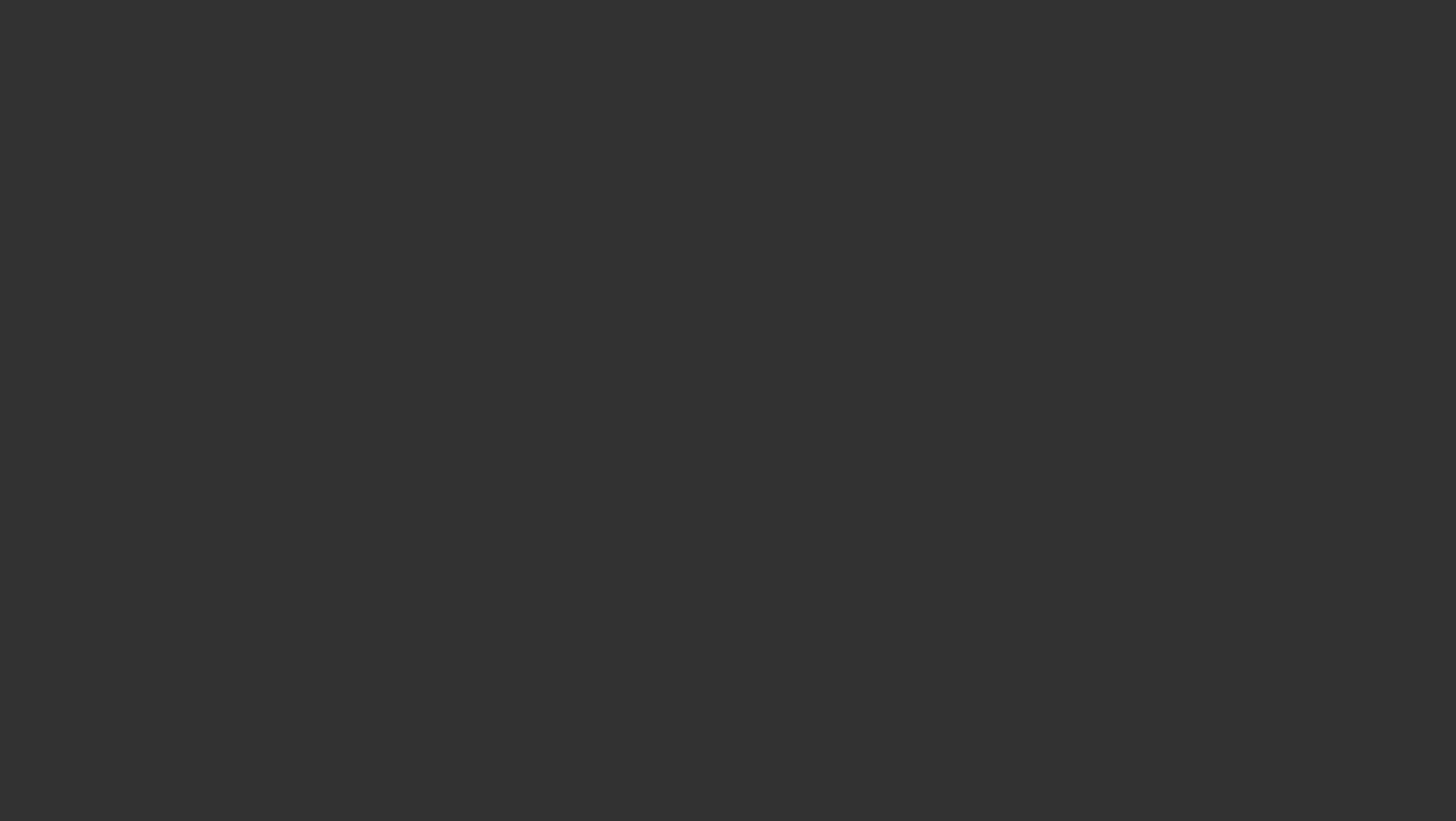
select select "3"
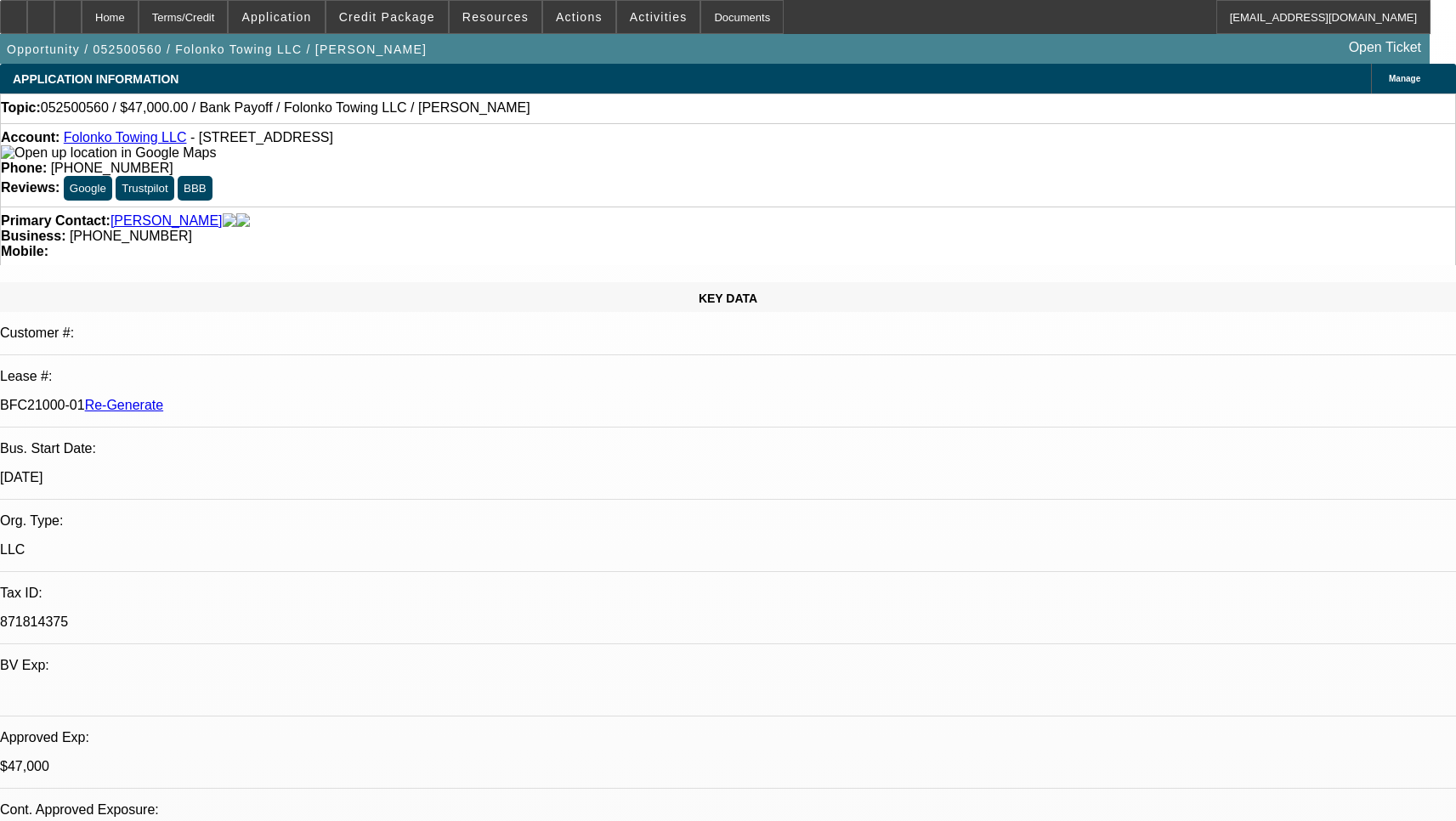
select select "0"
select select "2"
select select "0.1"
select select "4"
